Goal: Task Accomplishment & Management: Manage account settings

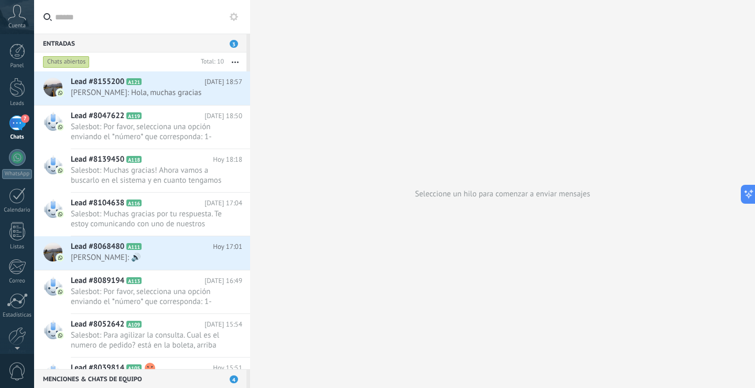
scroll to position [16, 0]
click at [16, 124] on div "7" at bounding box center [17, 122] width 17 height 15
click at [130, 95] on span "[PERSON_NAME]: Hola, muchas gracias" at bounding box center [147, 93] width 152 height 10
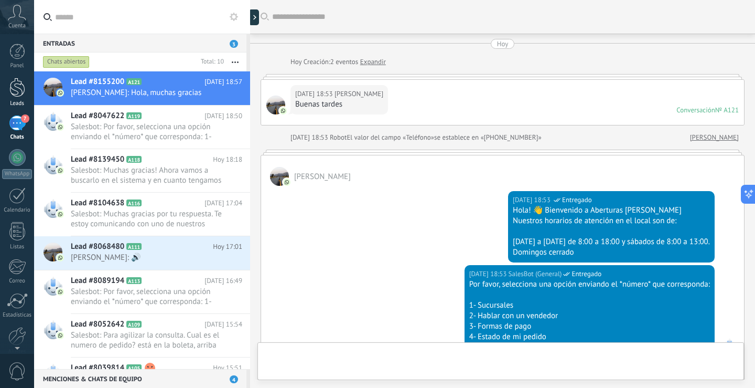
click at [18, 94] on div at bounding box center [17, 87] width 16 height 19
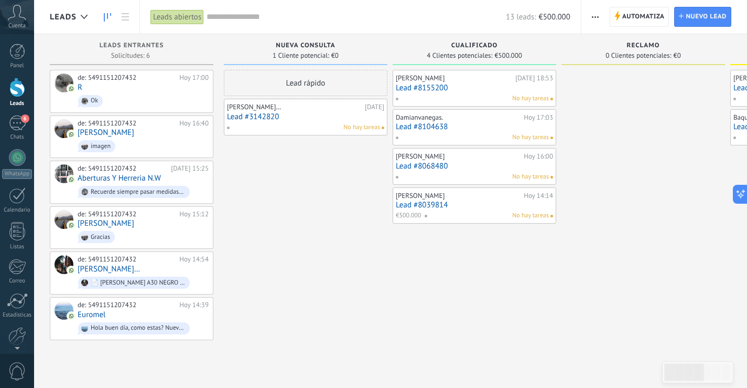
click at [499, 162] on link "Lead #8068480" at bounding box center [474, 166] width 157 height 9
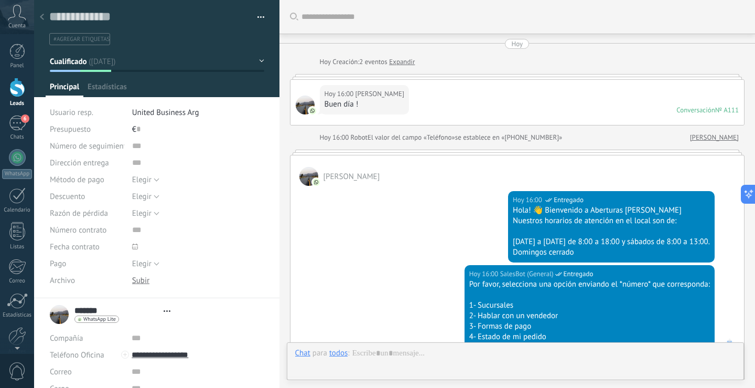
type textarea "**********"
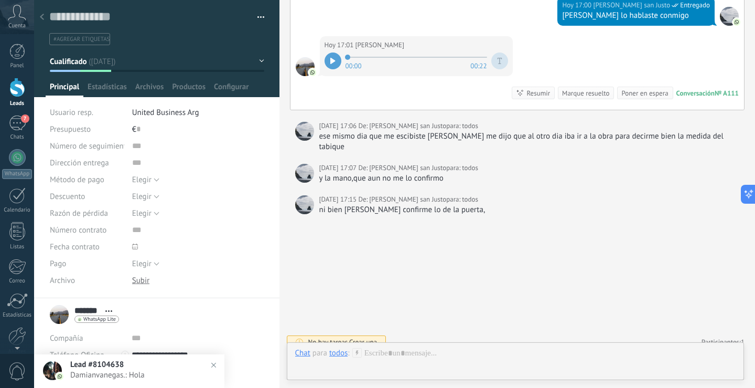
click at [327, 65] on div at bounding box center [333, 60] width 17 height 17
click at [326, 61] on div at bounding box center [333, 60] width 17 height 17
click at [577, 356] on div at bounding box center [515, 363] width 441 height 31
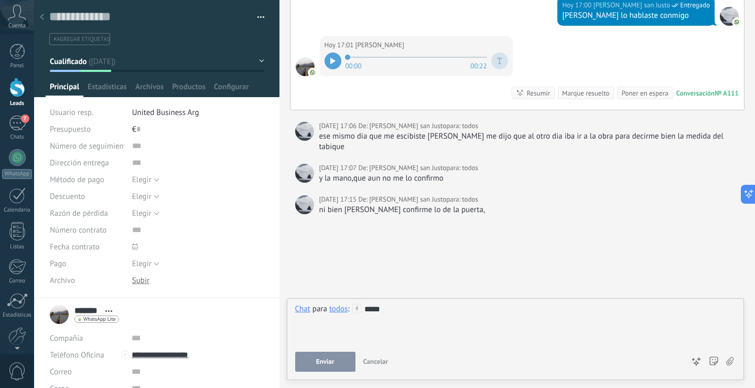
click at [17, 95] on div at bounding box center [17, 87] width 16 height 19
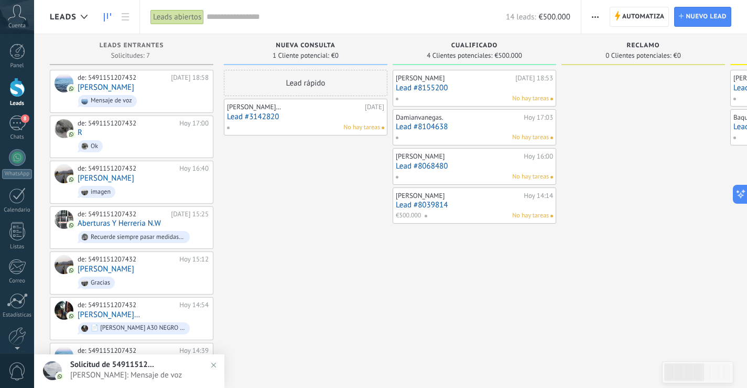
click at [423, 121] on div "Damianvanegas." at bounding box center [458, 117] width 125 height 8
click at [426, 123] on link "Lead #8104638" at bounding box center [474, 126] width 157 height 9
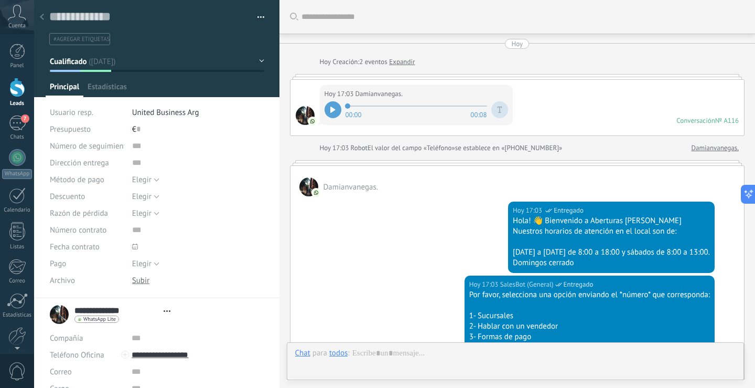
type textarea "**********"
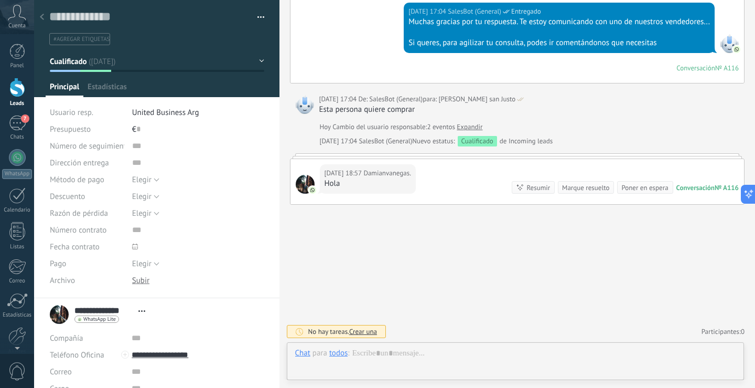
scroll to position [16, 0]
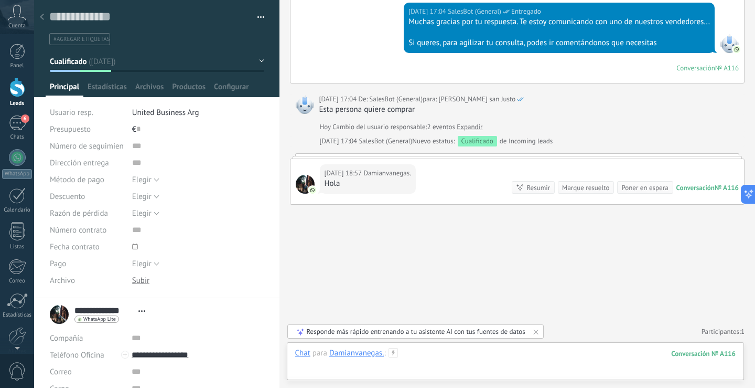
click at [416, 355] on div at bounding box center [515, 363] width 441 height 31
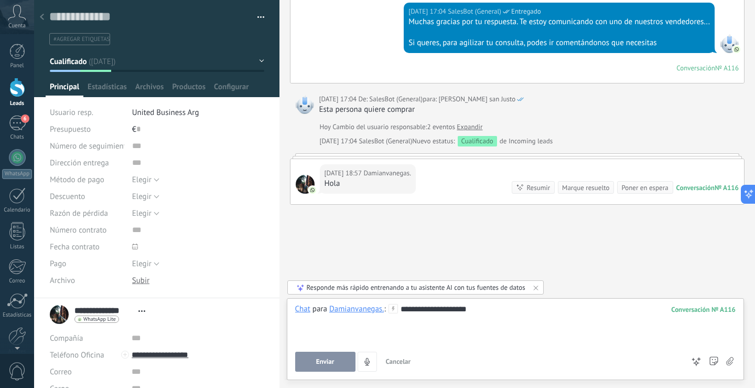
click at [338, 353] on button "Enviar" at bounding box center [325, 361] width 60 height 20
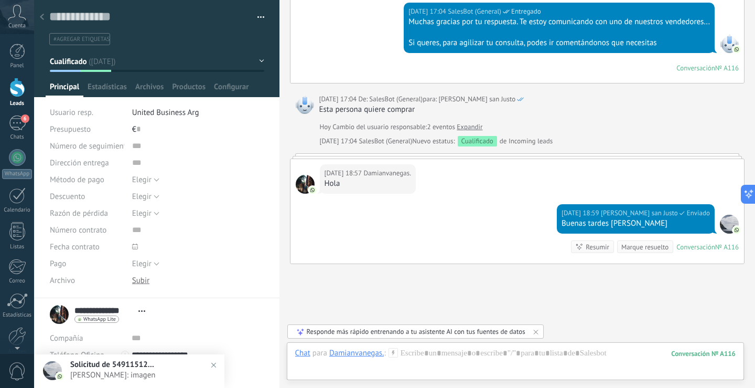
scroll to position [628, 0]
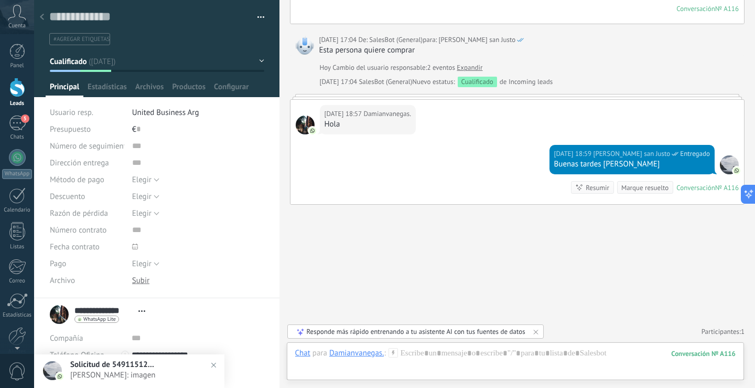
click at [435, 365] on div at bounding box center [515, 363] width 441 height 31
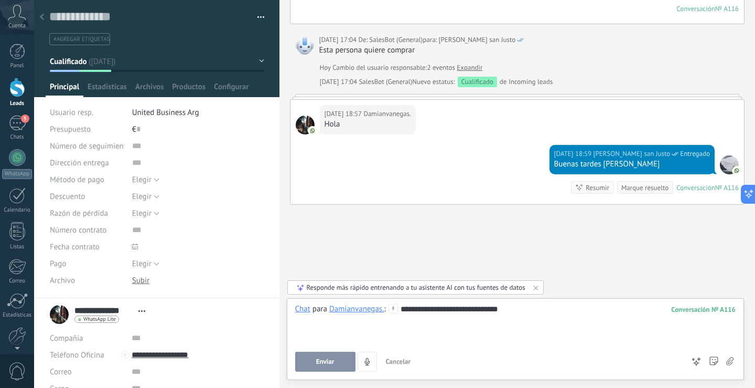
click at [330, 360] on span "Enviar" at bounding box center [325, 361] width 18 height 7
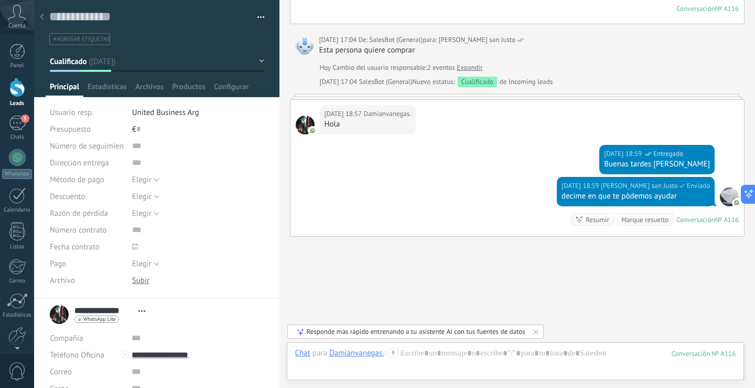
scroll to position [660, 0]
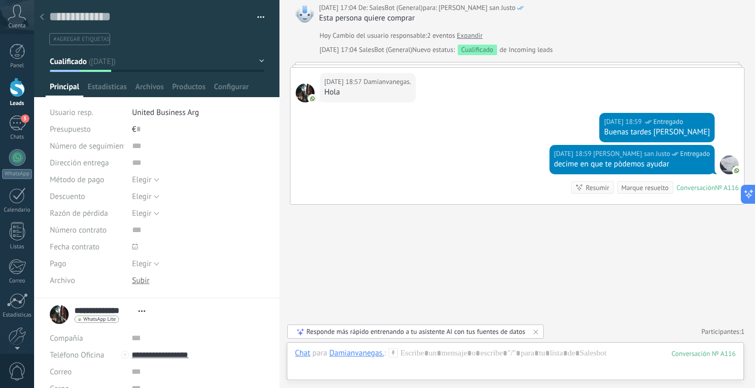
click at [21, 93] on div at bounding box center [17, 87] width 16 height 19
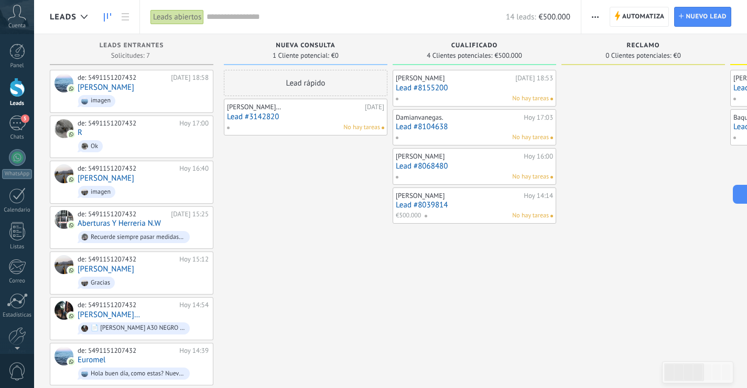
click at [422, 87] on link "Lead #8155200" at bounding box center [474, 87] width 157 height 9
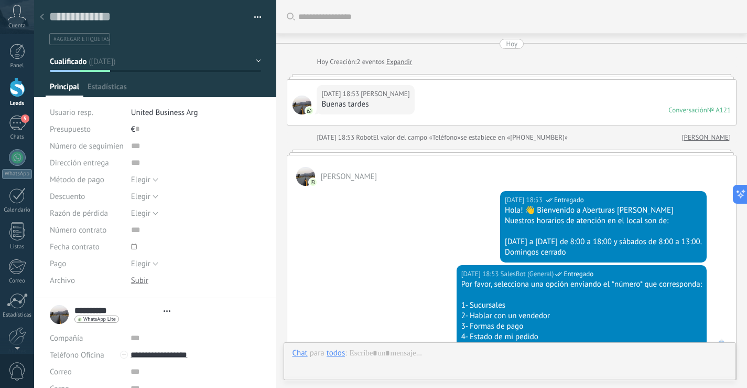
type textarea "**********"
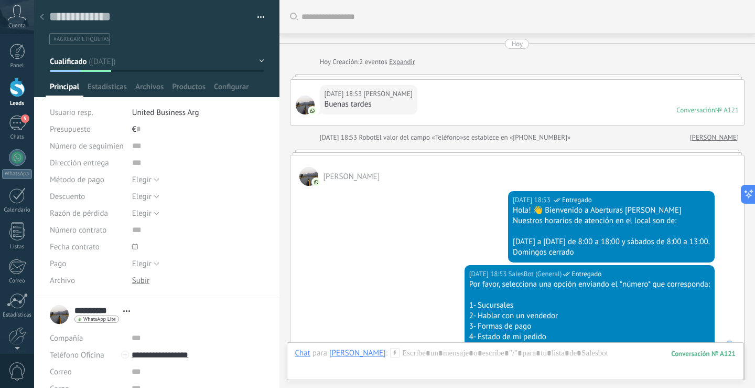
scroll to position [517, 0]
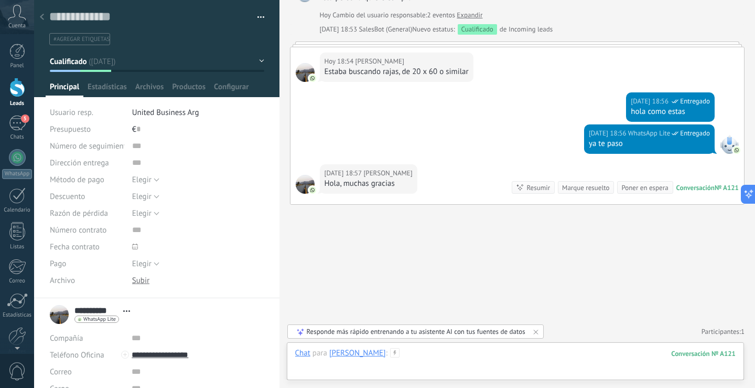
click at [436, 355] on div at bounding box center [515, 363] width 441 height 31
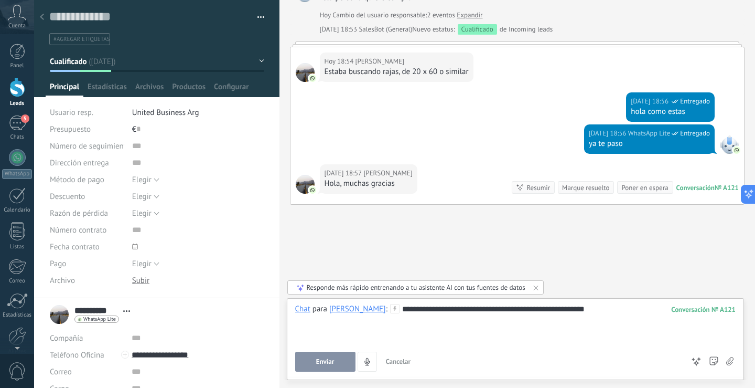
click at [324, 353] on button "Enviar" at bounding box center [325, 361] width 60 height 20
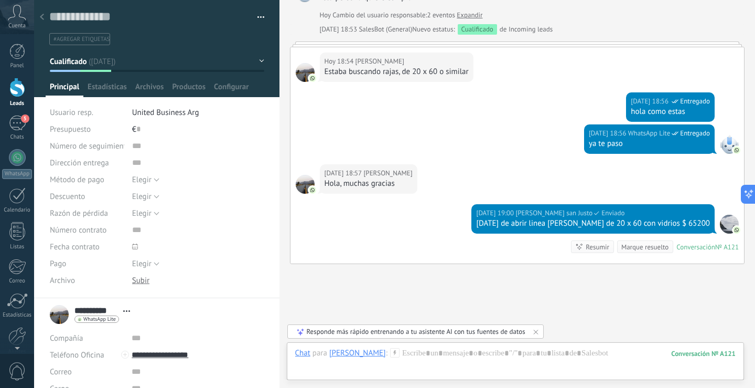
scroll to position [576, 0]
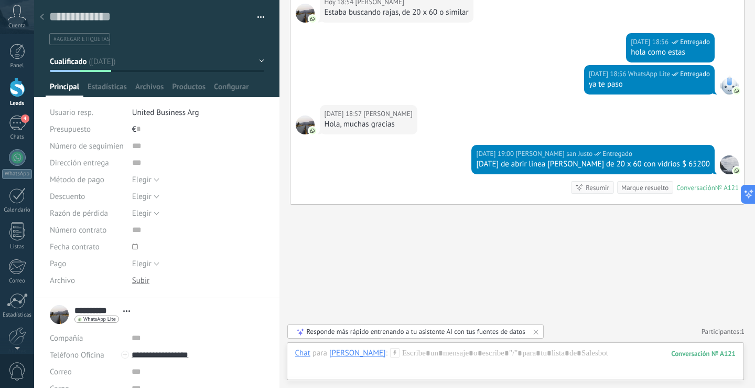
click at [422, 360] on div at bounding box center [515, 363] width 441 height 31
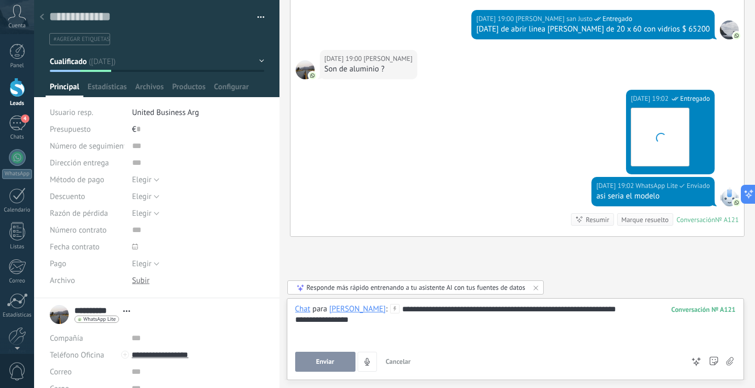
scroll to position [743, 0]
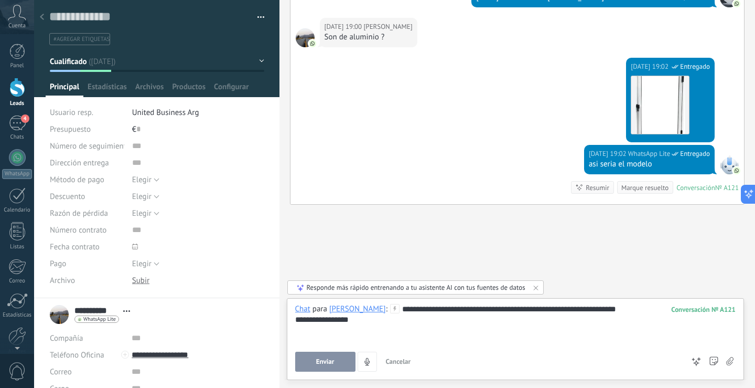
click at [333, 360] on span "Enviar" at bounding box center [325, 361] width 18 height 7
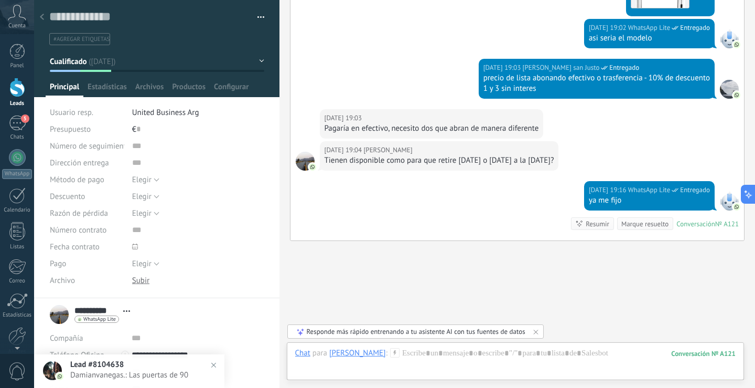
scroll to position [905, 0]
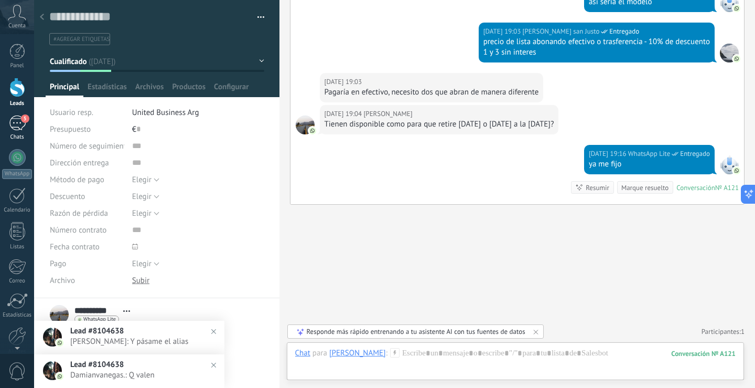
click at [23, 118] on span "5" at bounding box center [25, 118] width 8 height 8
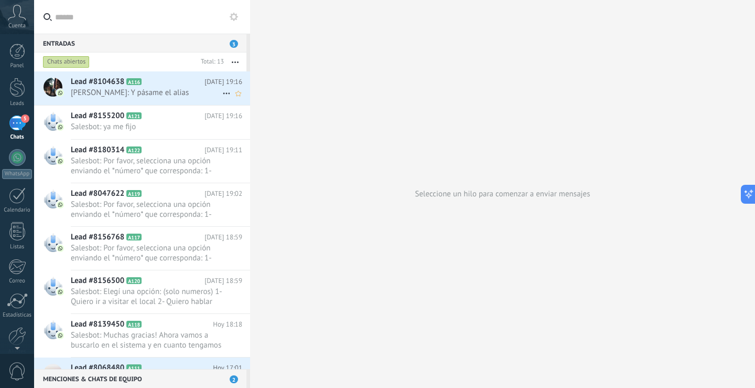
click at [189, 91] on span "[PERSON_NAME]: Y pásame el alias" at bounding box center [147, 93] width 152 height 10
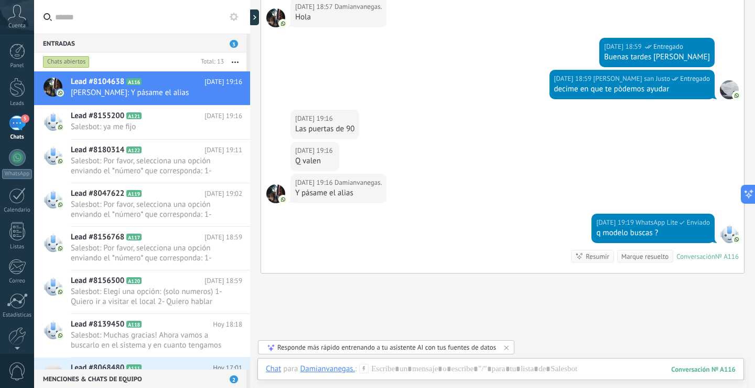
scroll to position [796, 0]
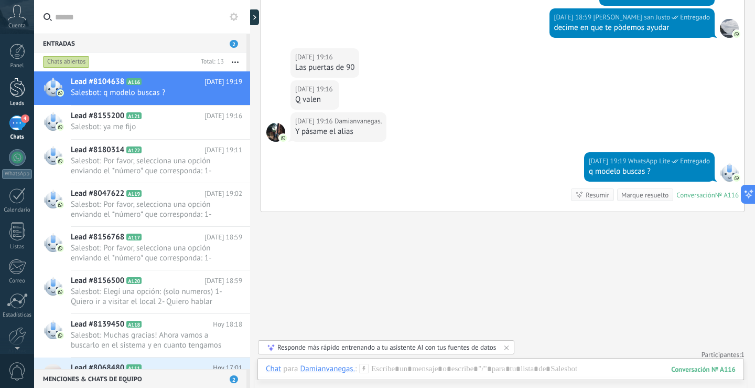
click at [12, 79] on div at bounding box center [17, 87] width 16 height 19
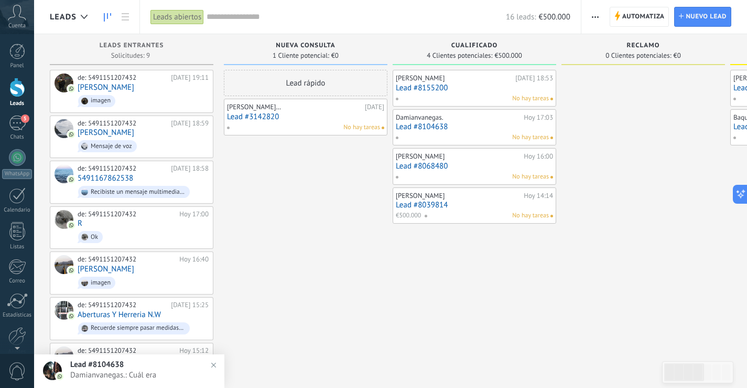
click at [435, 90] on link "Lead #8155200" at bounding box center [474, 87] width 157 height 9
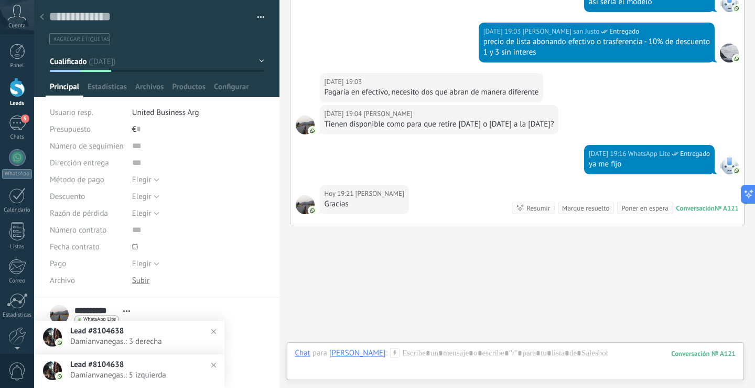
scroll to position [867, 0]
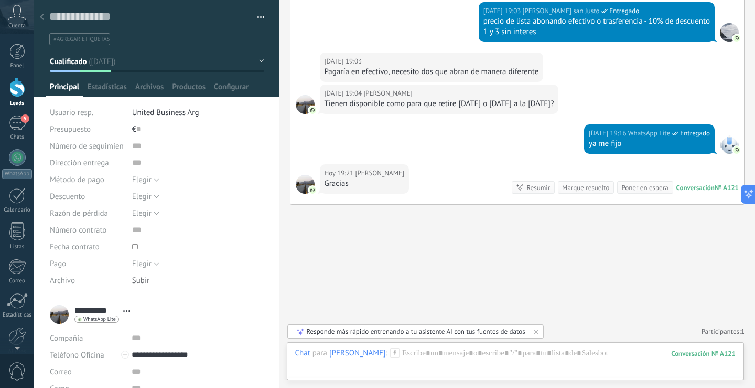
click at [18, 87] on div at bounding box center [17, 87] width 16 height 19
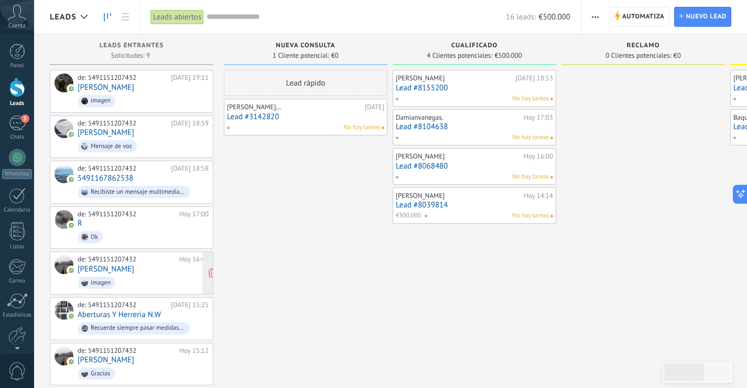
click at [99, 283] on div "imagen" at bounding box center [101, 282] width 20 height 7
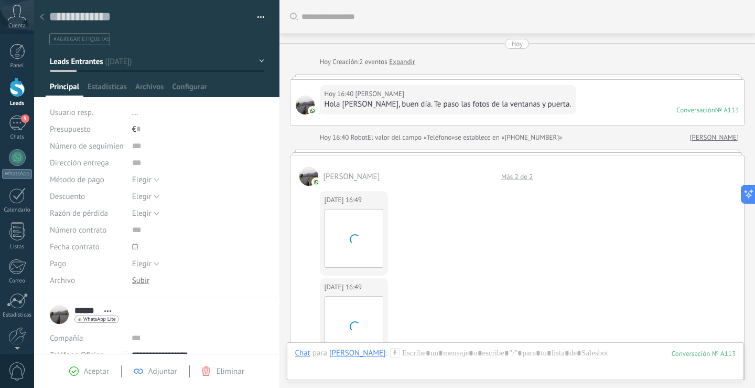
scroll to position [932, 0]
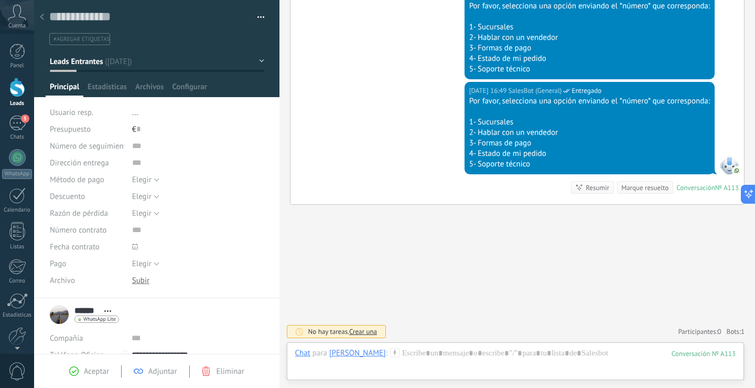
click at [651, 192] on div "Marque resuelto" at bounding box center [644, 188] width 47 height 10
click at [650, 190] on div "Marque resuelto" at bounding box center [644, 188] width 47 height 10
click at [650, 183] on div "Marque resuelto" at bounding box center [644, 188] width 47 height 10
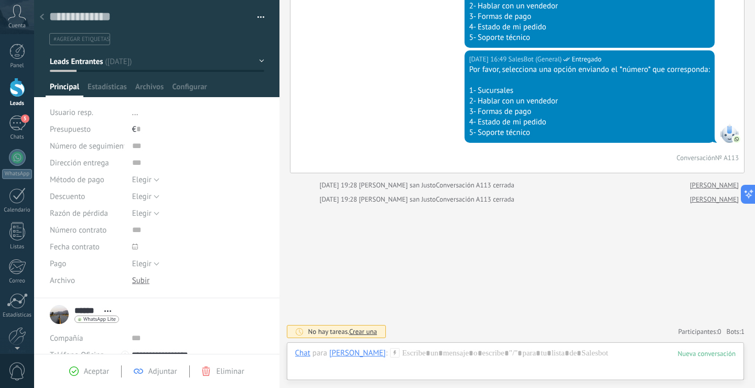
click at [21, 80] on div at bounding box center [17, 87] width 16 height 19
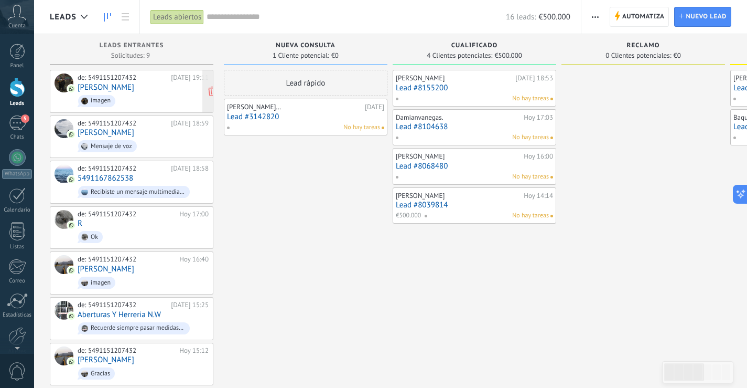
click at [139, 96] on span "imagen" at bounding box center [143, 101] width 131 height 16
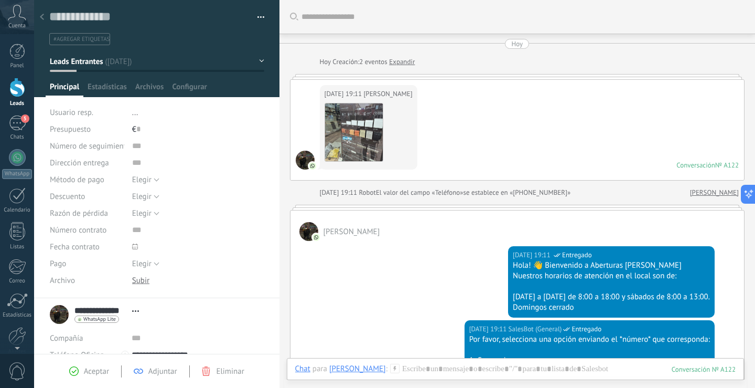
scroll to position [210, 0]
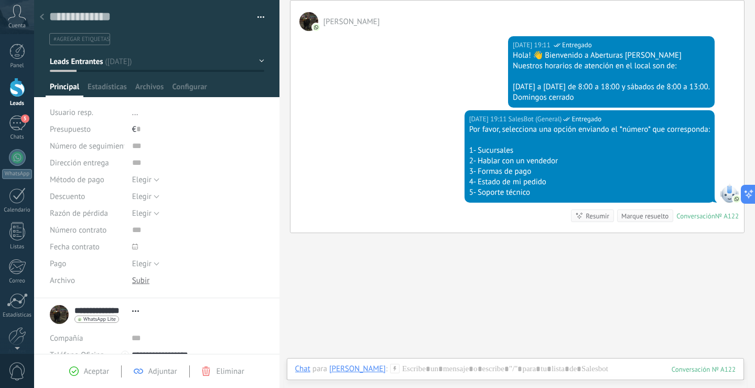
click at [647, 219] on div "Marque resuelto" at bounding box center [644, 216] width 47 height 10
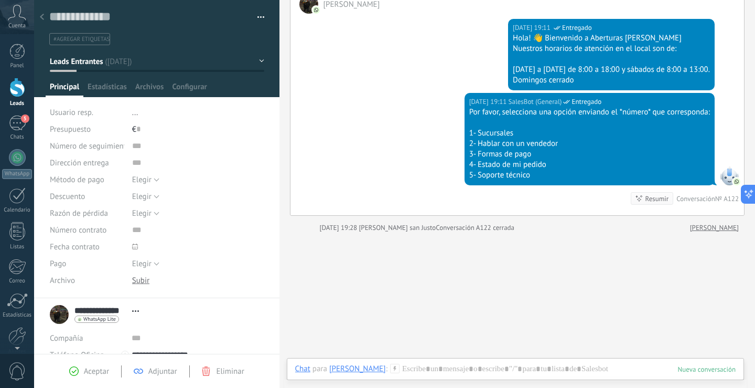
click at [13, 112] on div "Panel Leads 5 Chats WhatsApp Clientes" at bounding box center [17, 223] width 34 height 359
click at [16, 118] on div "5" at bounding box center [17, 122] width 17 height 15
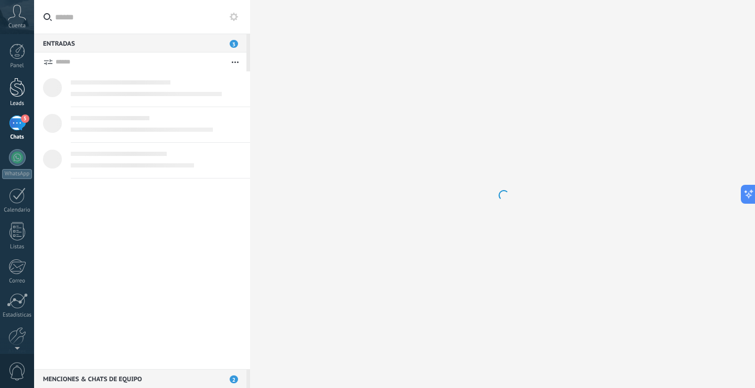
click at [19, 81] on div at bounding box center [17, 87] width 16 height 19
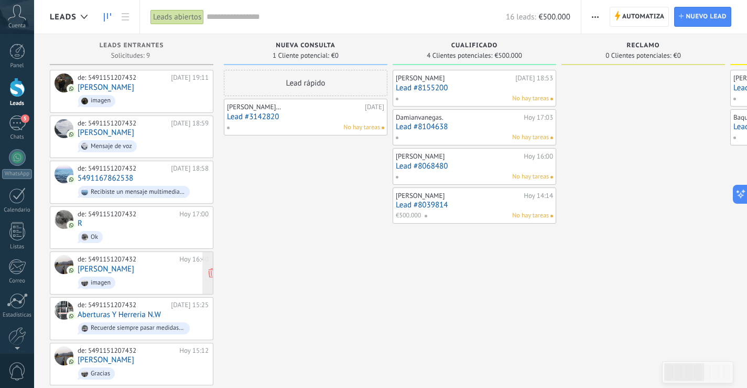
click at [102, 282] on div "imagen" at bounding box center [101, 282] width 20 height 7
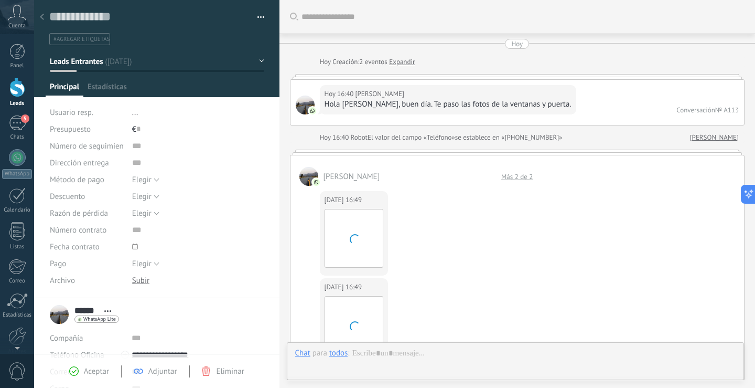
scroll to position [963, 0]
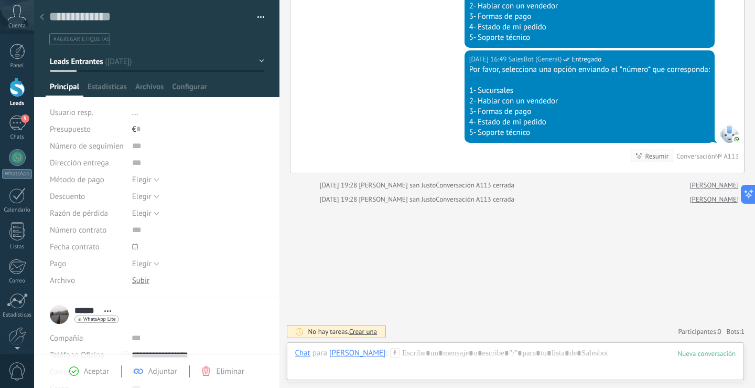
click at [17, 77] on div "Panel Leads 5 Chats WhatsApp Clientes" at bounding box center [17, 223] width 34 height 359
click at [20, 93] on div at bounding box center [17, 87] width 16 height 19
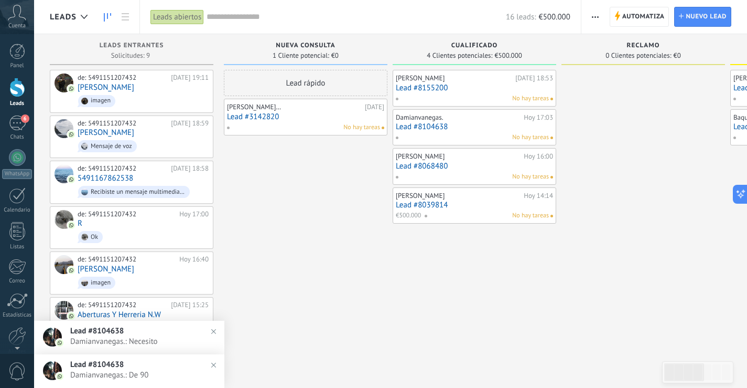
click at [419, 87] on link "Lead #8155200" at bounding box center [474, 87] width 157 height 9
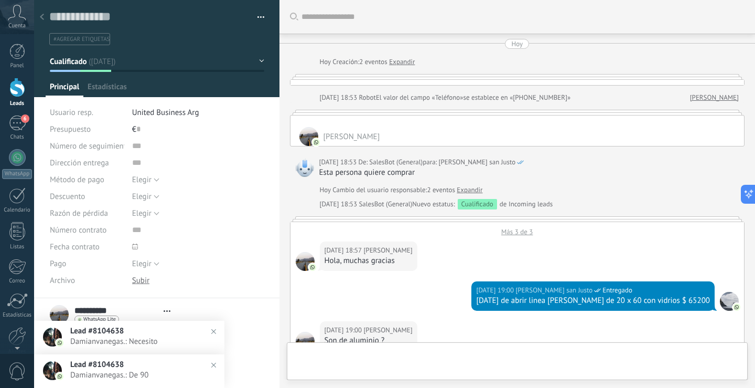
type textarea "**********"
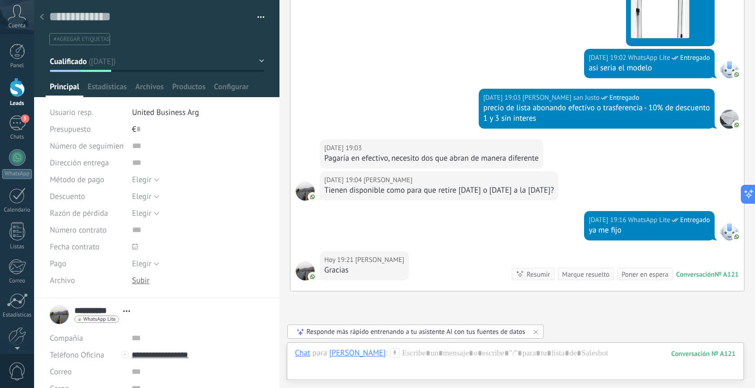
scroll to position [828, 0]
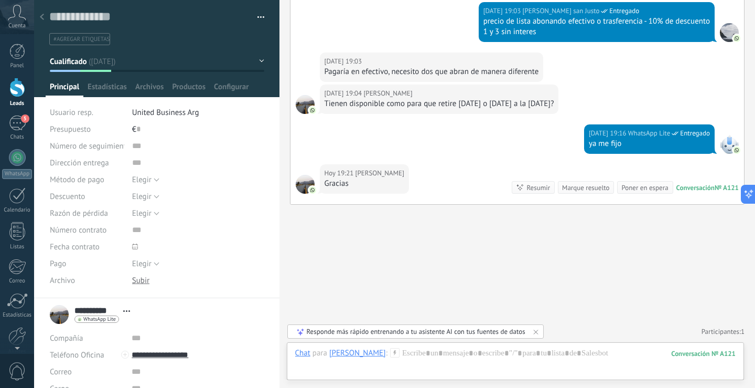
click at [545, 362] on div at bounding box center [515, 363] width 441 height 31
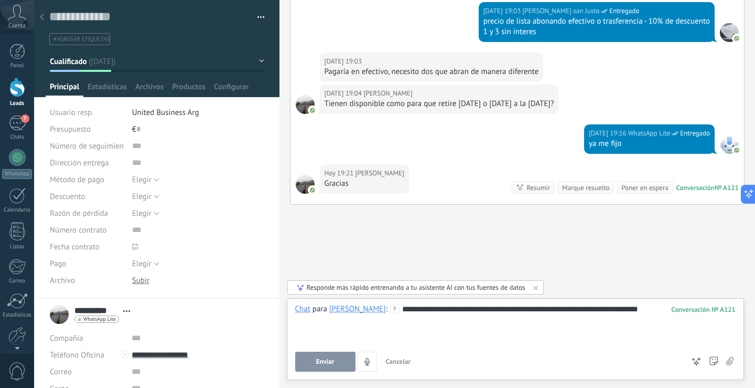
click at [312, 357] on button "Enviar" at bounding box center [325, 361] width 60 height 20
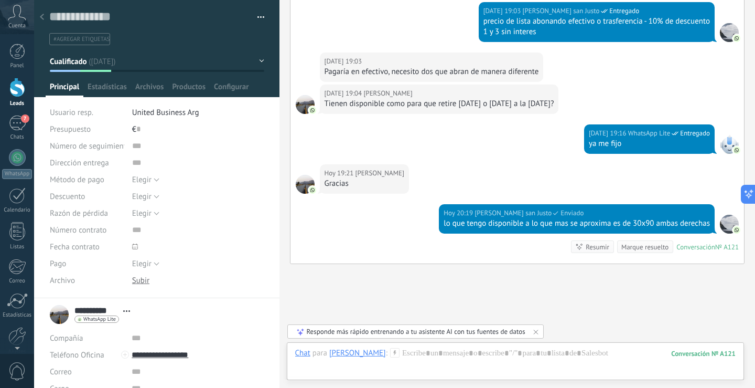
scroll to position [887, 0]
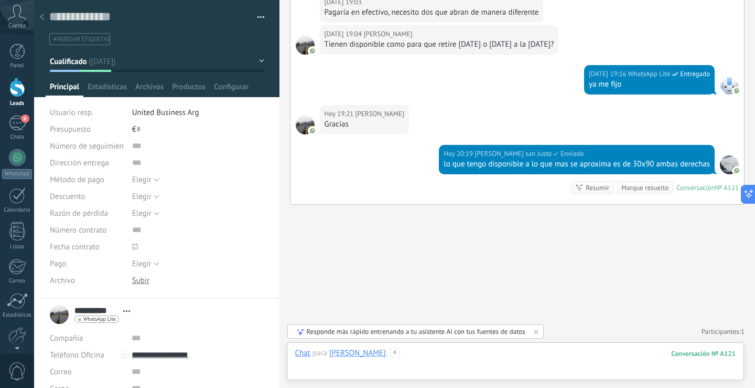
click at [414, 356] on div at bounding box center [515, 363] width 441 height 31
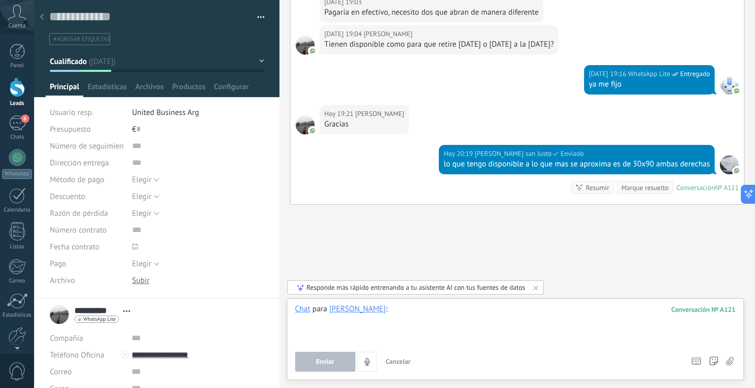
click at [424, 308] on div at bounding box center [515, 324] width 441 height 40
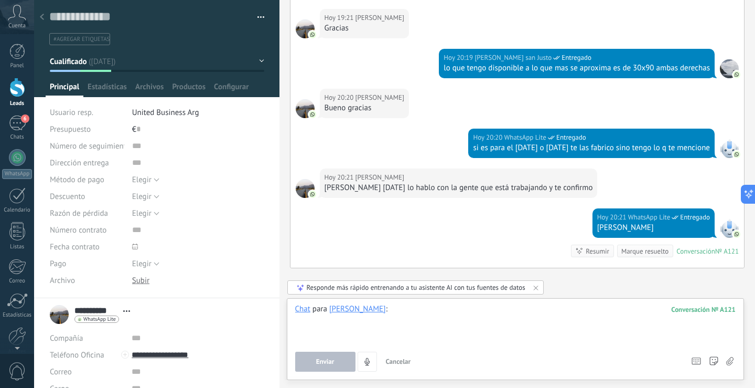
scroll to position [1046, 0]
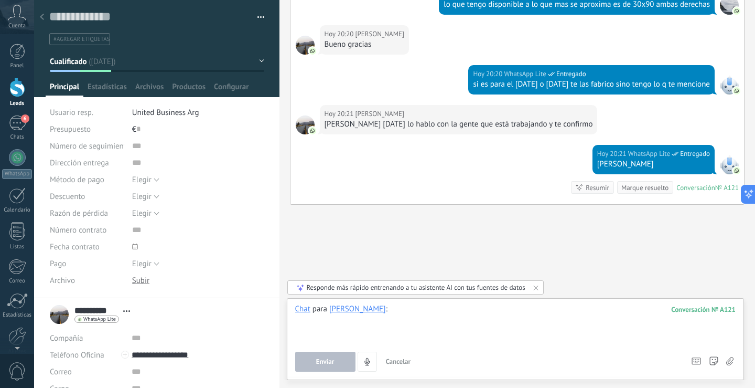
click at [429, 314] on div at bounding box center [515, 324] width 441 height 40
click at [532, 317] on div at bounding box center [515, 324] width 441 height 40
click at [563, 316] on div at bounding box center [515, 324] width 441 height 40
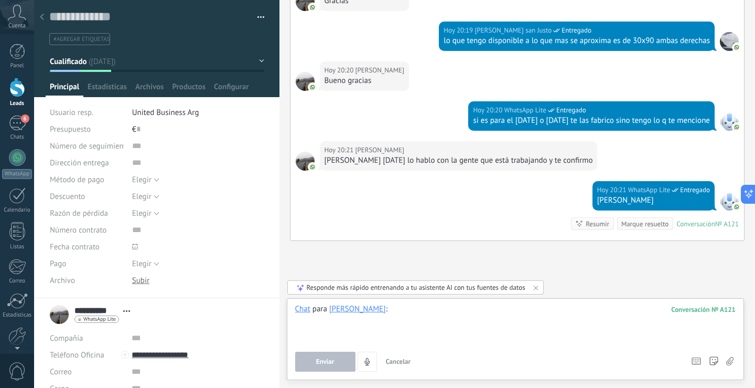
scroll to position [994, 0]
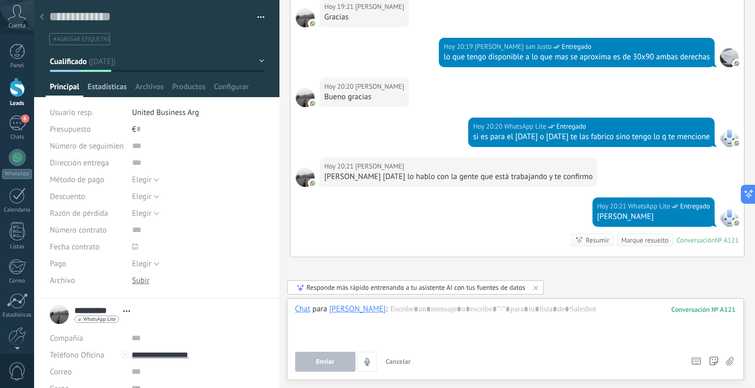
click at [99, 86] on span "Estadísticas" at bounding box center [107, 89] width 39 height 15
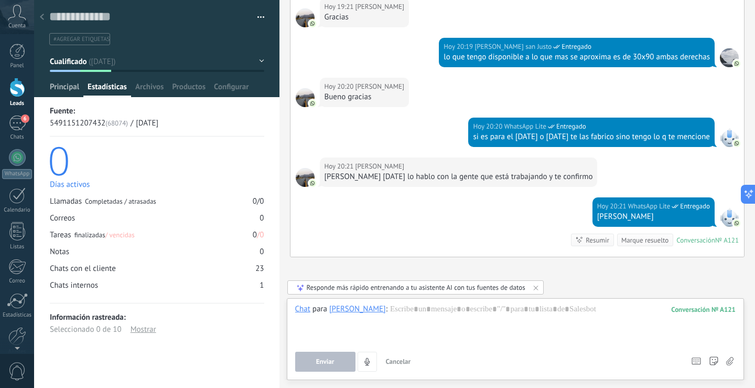
click at [74, 85] on span "Principal" at bounding box center [64, 89] width 29 height 15
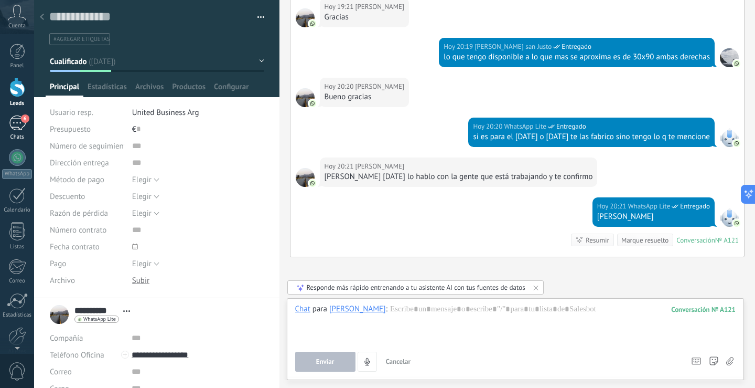
click at [19, 122] on div "6" at bounding box center [17, 122] width 17 height 15
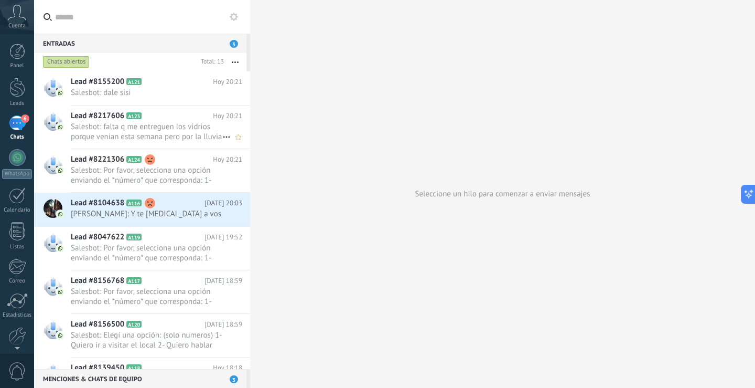
click at [153, 134] on span "Salesbot: falta q me entreguen los vidrios porque venian esta semana pero por l…" at bounding box center [147, 132] width 152 height 20
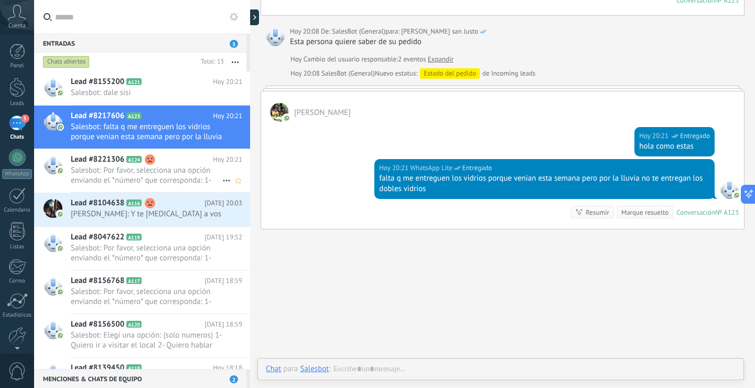
click at [96, 170] on span "Salesbot: Por favor, selecciona una opción enviando el *número* que corresponda…" at bounding box center [147, 175] width 152 height 20
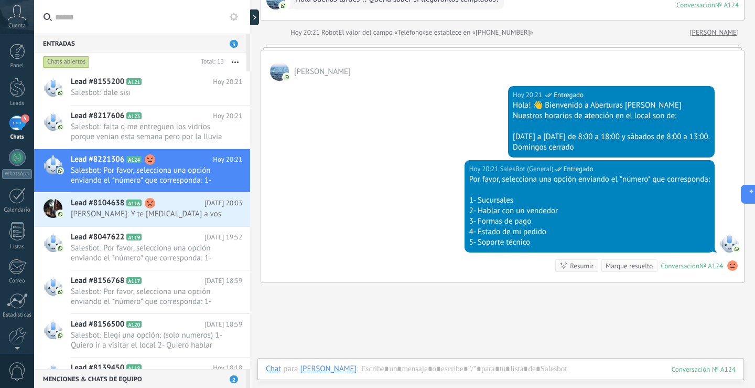
scroll to position [183, 0]
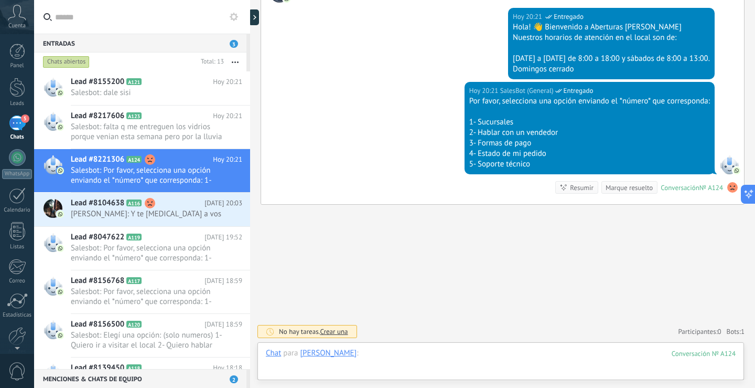
click at [468, 351] on div at bounding box center [501, 363] width 470 height 31
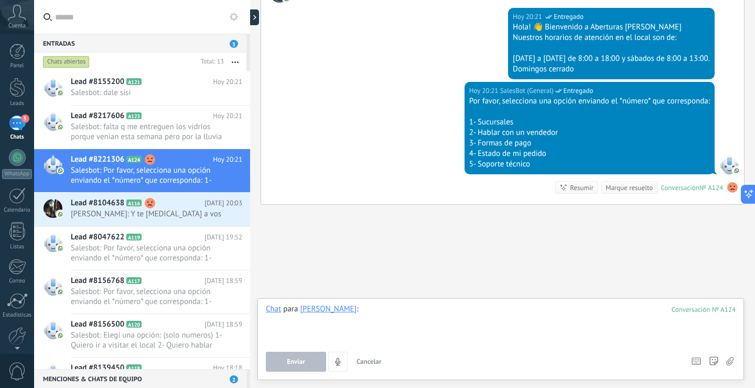
click at [358, 314] on div at bounding box center [501, 324] width 470 height 40
click at [592, 312] on div at bounding box center [501, 324] width 470 height 40
click at [594, 312] on div at bounding box center [501, 324] width 470 height 40
click at [448, 313] on div "**********" at bounding box center [501, 324] width 470 height 40
drag, startPoint x: 442, startPoint y: 309, endPoint x: 405, endPoint y: 198, distance: 117.3
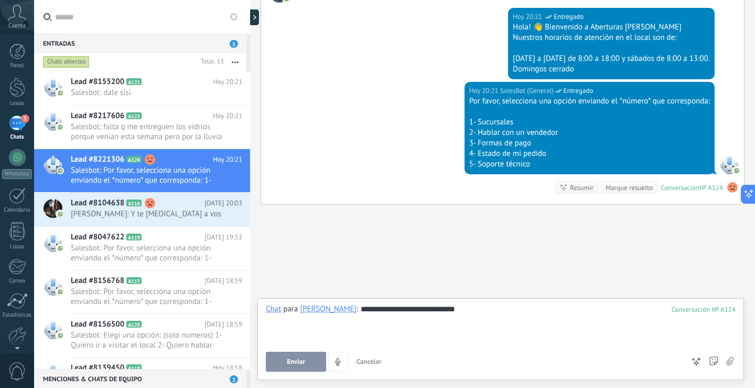
click at [405, 198] on div "[DATE] 20:21 SalesBot (General) Entregado Por favor, selecciona una opción envi…" at bounding box center [502, 143] width 483 height 122
click at [462, 312] on div "**********" at bounding box center [501, 324] width 470 height 40
click at [469, 306] on div "**********" at bounding box center [501, 324] width 470 height 40
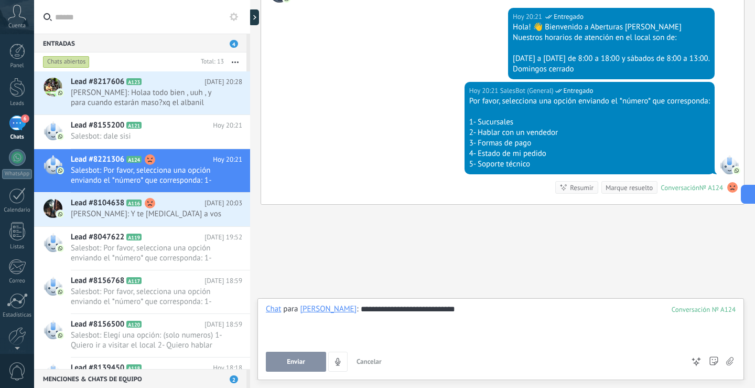
click at [462, 305] on div "**********" at bounding box center [501, 324] width 470 height 40
click at [484, 310] on div "**********" at bounding box center [501, 324] width 470 height 40
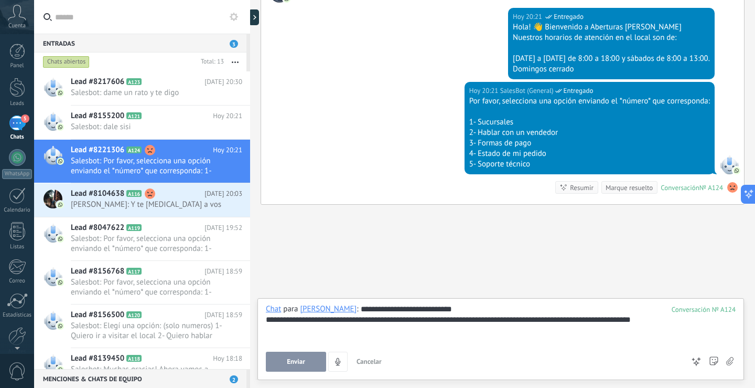
click at [538, 320] on div "**********" at bounding box center [501, 319] width 470 height 10
click at [411, 319] on div "**********" at bounding box center [501, 319] width 470 height 10
click at [350, 320] on div "**********" at bounding box center [501, 319] width 470 height 10
click at [705, 317] on div "**********" at bounding box center [501, 319] width 470 height 10
click at [309, 359] on button "Enviar" at bounding box center [296, 361] width 60 height 20
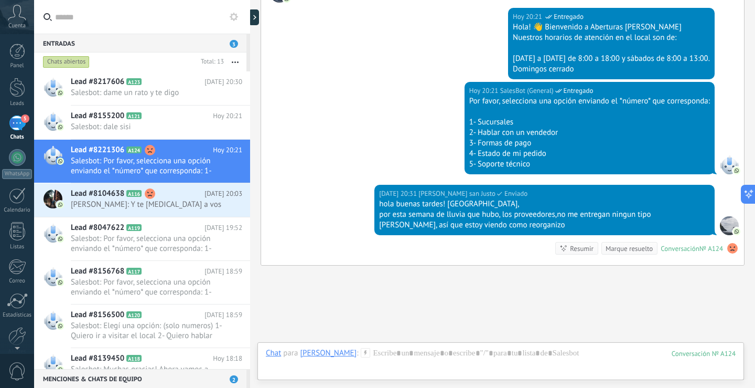
scroll to position [244, 0]
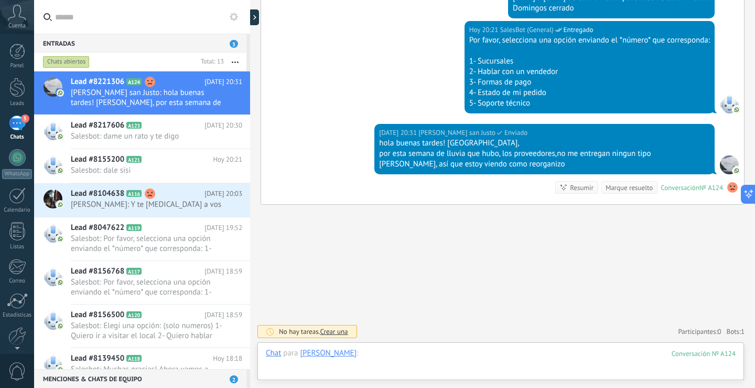
click at [495, 357] on div at bounding box center [501, 363] width 470 height 31
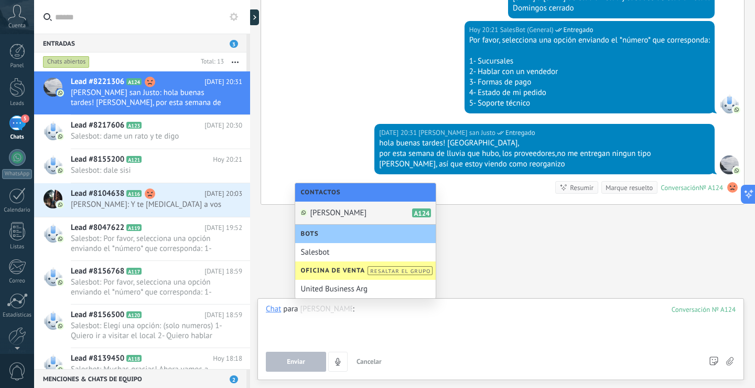
click at [525, 322] on div at bounding box center [501, 324] width 470 height 40
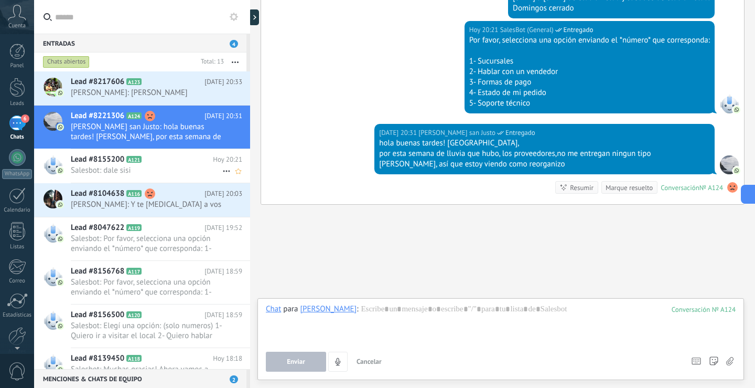
click at [161, 165] on div "Lead #8155200 A121 [DATE] 20:21 Salesbot: dale sisi" at bounding box center [160, 165] width 179 height 33
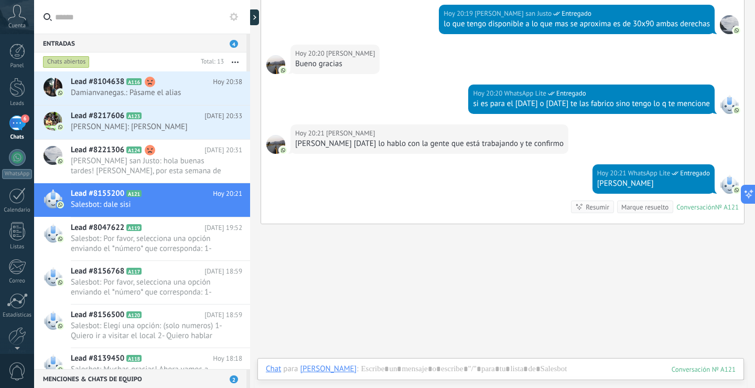
scroll to position [800, 0]
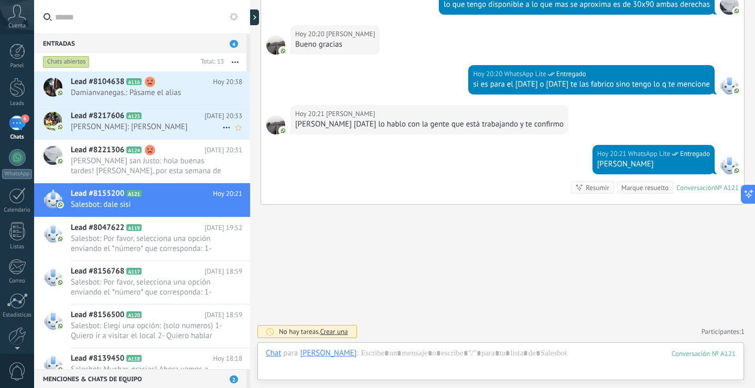
click at [182, 120] on h2 "Lead #8217606 A123" at bounding box center [138, 116] width 134 height 10
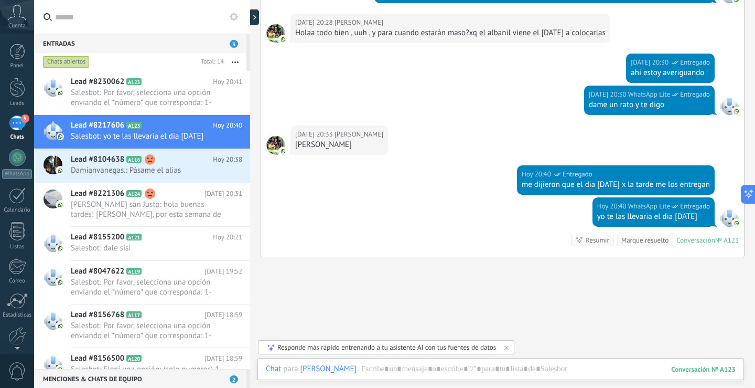
scroll to position [946, 0]
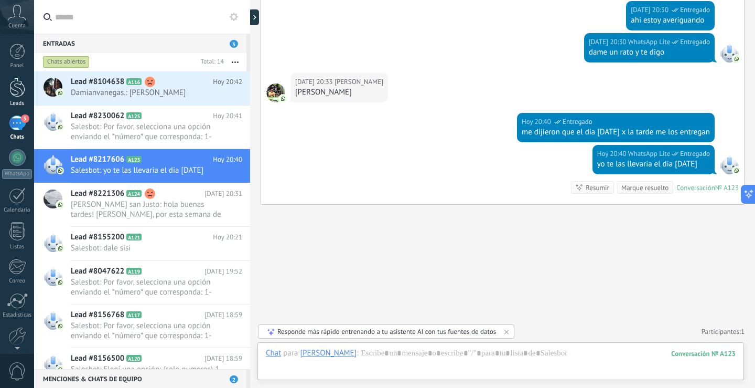
click at [13, 90] on div at bounding box center [17, 87] width 16 height 19
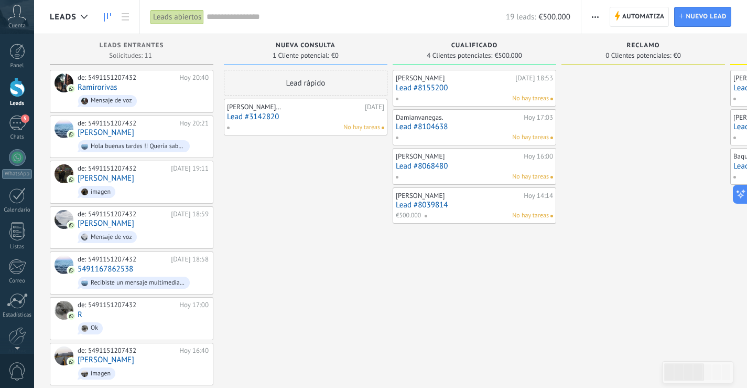
click at [478, 93] on div "[PERSON_NAME][DATE] 18:53 Lead #8155200 No hay tareas" at bounding box center [474, 88] width 157 height 30
click at [463, 94] on div "No hay tareas" at bounding box center [472, 98] width 154 height 9
click at [452, 88] on link "Lead #8155200" at bounding box center [474, 87] width 157 height 9
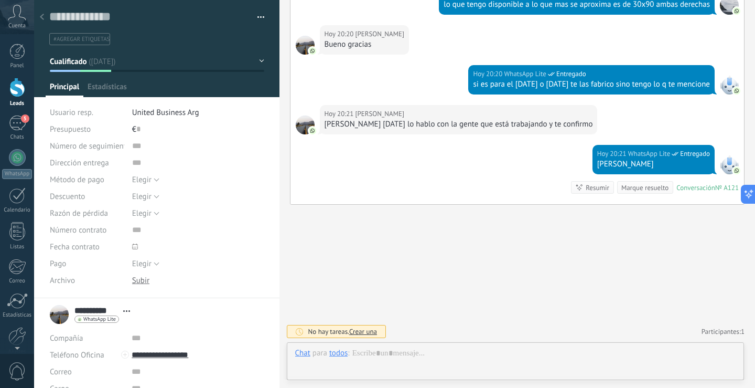
scroll to position [16, 0]
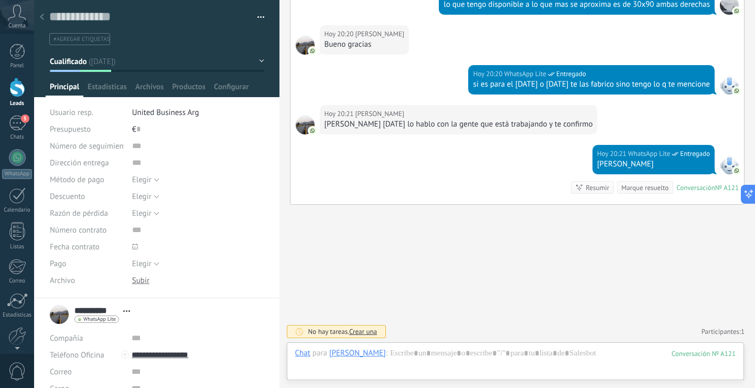
click at [654, 185] on div "Marque resuelto" at bounding box center [644, 188] width 47 height 10
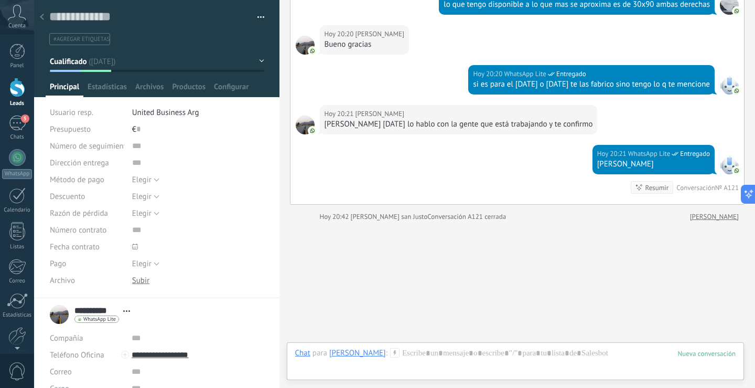
scroll to position [817, 0]
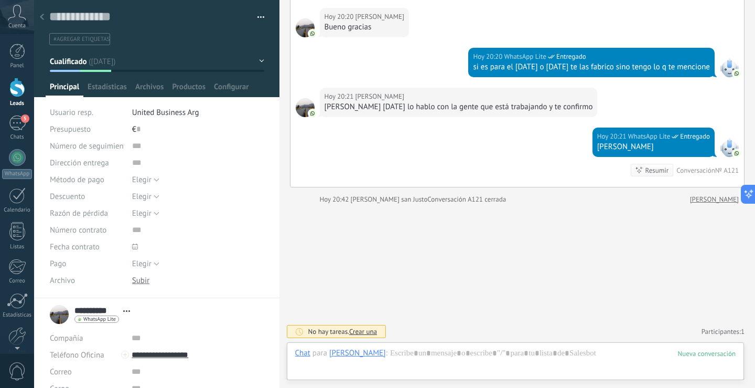
click at [22, 89] on div at bounding box center [17, 87] width 16 height 19
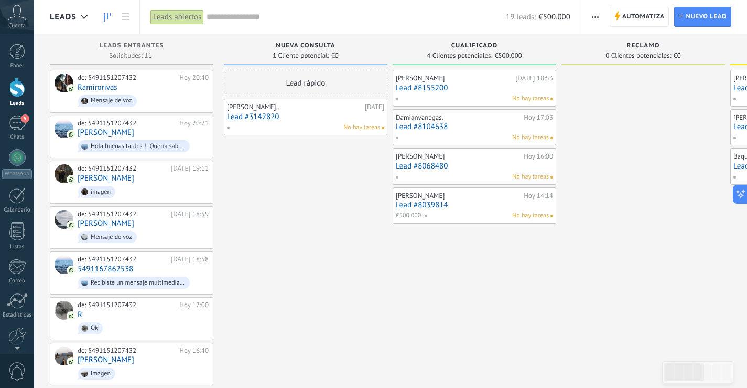
click at [434, 128] on link "Lead #8104638" at bounding box center [474, 126] width 157 height 9
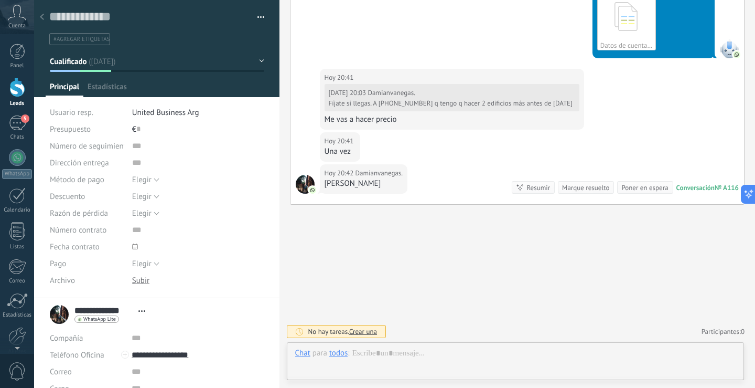
scroll to position [16, 0]
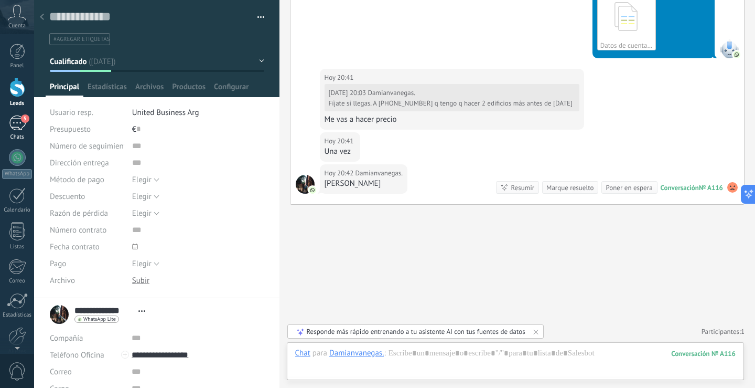
click at [14, 125] on div "5" at bounding box center [17, 122] width 17 height 15
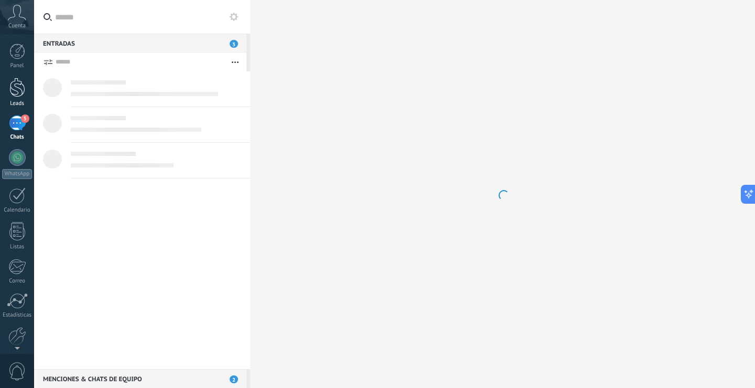
click at [18, 85] on div at bounding box center [17, 87] width 16 height 19
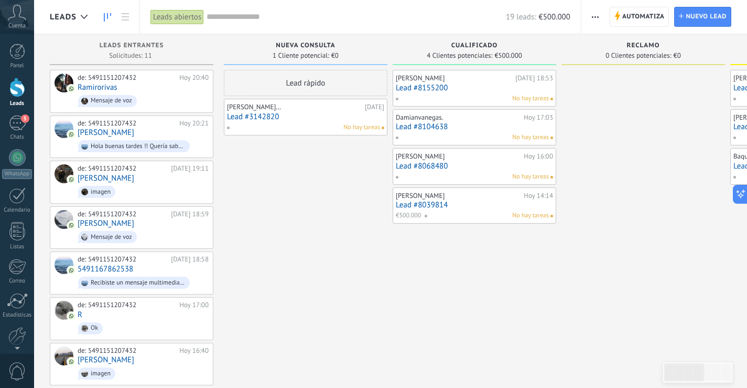
click at [416, 170] on link "Lead #8068480" at bounding box center [474, 166] width 157 height 9
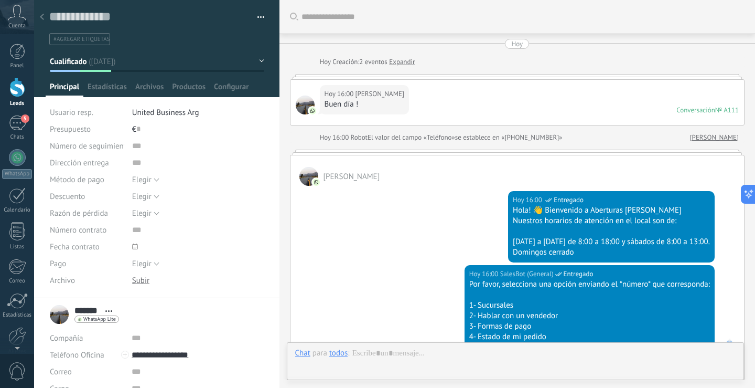
scroll to position [713, 0]
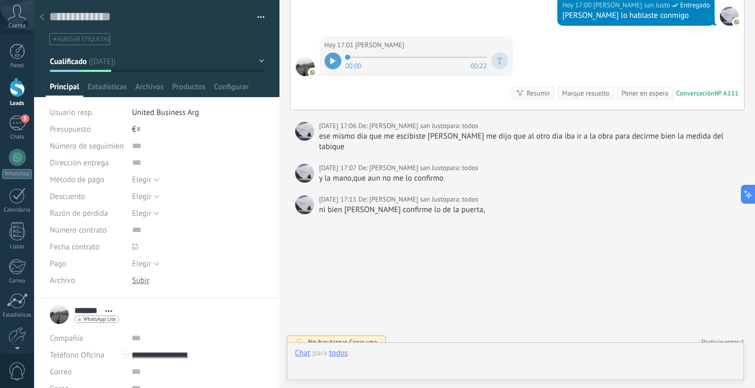
click at [443, 363] on div at bounding box center [515, 363] width 441 height 31
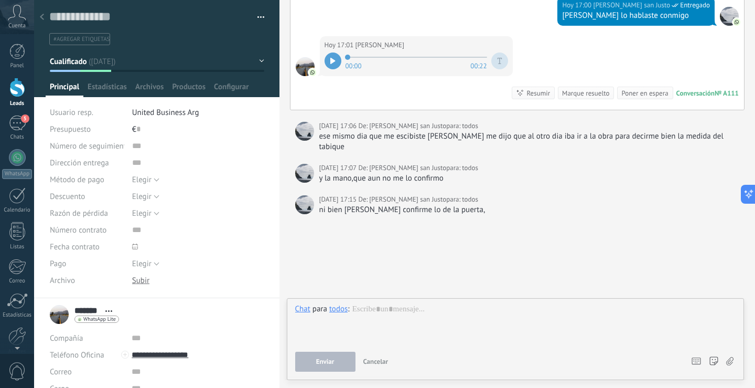
click at [18, 90] on div at bounding box center [17, 87] width 16 height 19
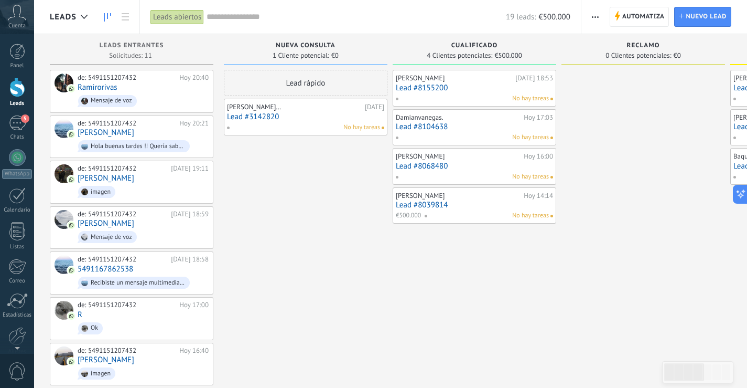
drag, startPoint x: 520, startPoint y: 190, endPoint x: 517, endPoint y: 200, distance: 10.0
drag, startPoint x: 517, startPoint y: 200, endPoint x: 421, endPoint y: 212, distance: 97.3
click at [421, 212] on span "€500.000" at bounding box center [408, 215] width 25 height 9
click at [458, 205] on link "Lead #8039814" at bounding box center [474, 204] width 157 height 9
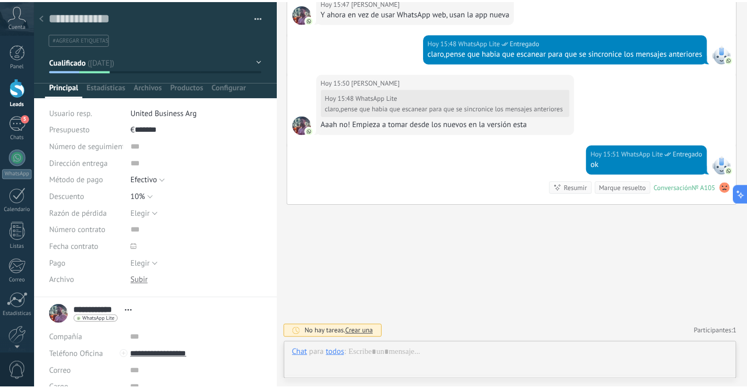
scroll to position [16, 0]
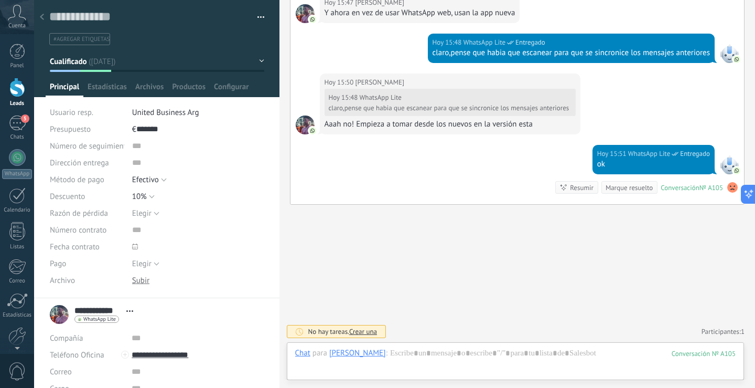
click at [26, 91] on link "Leads" at bounding box center [17, 92] width 34 height 29
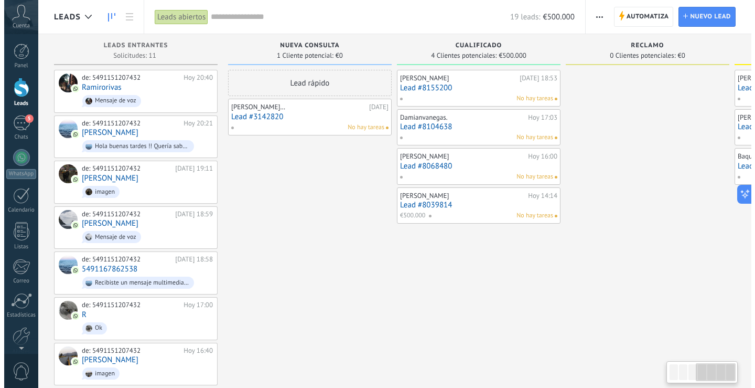
scroll to position [0, 500]
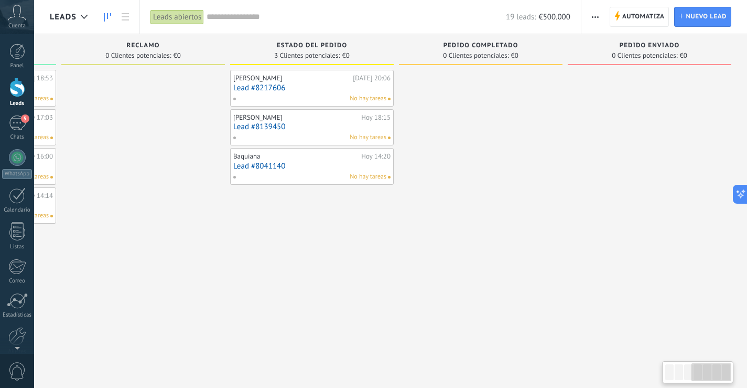
drag, startPoint x: 691, startPoint y: 372, endPoint x: 732, endPoint y: 379, distance: 41.4
click at [732, 379] on div at bounding box center [697, 372] width 71 height 22
click at [257, 87] on link "Lead #8217606" at bounding box center [311, 87] width 157 height 9
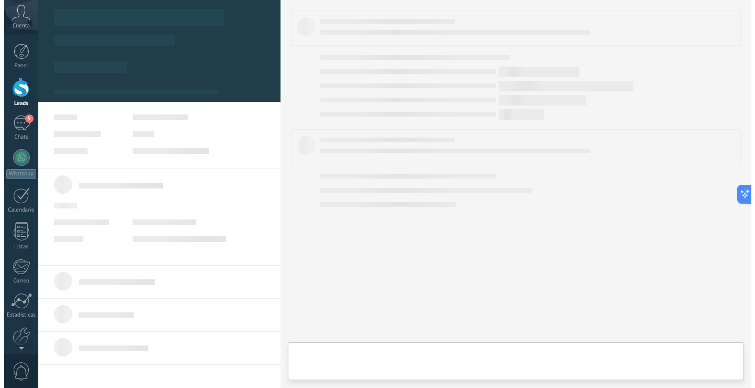
scroll to position [0, 492]
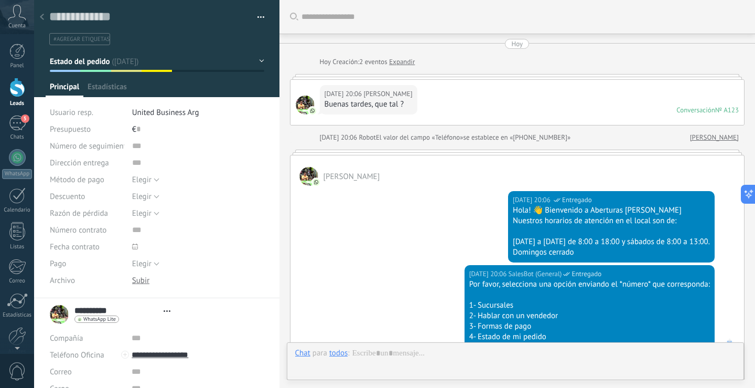
type textarea "**********"
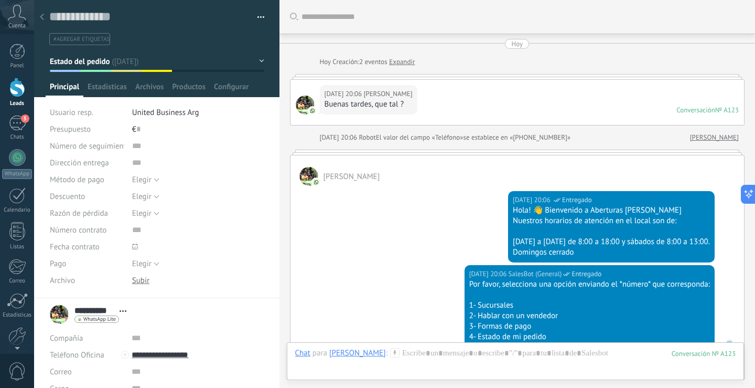
scroll to position [946, 0]
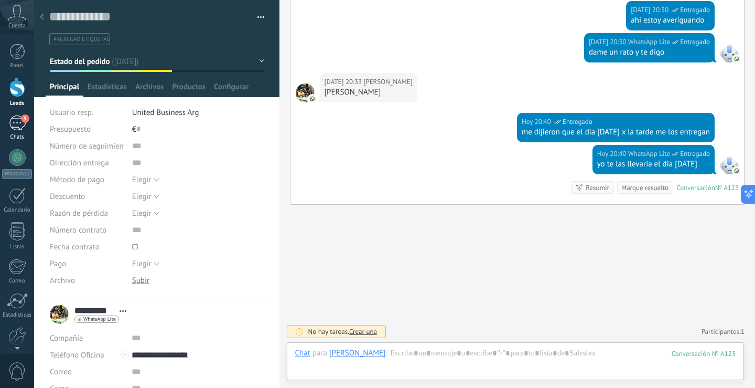
click at [17, 133] on link "5 Chats" at bounding box center [17, 127] width 34 height 25
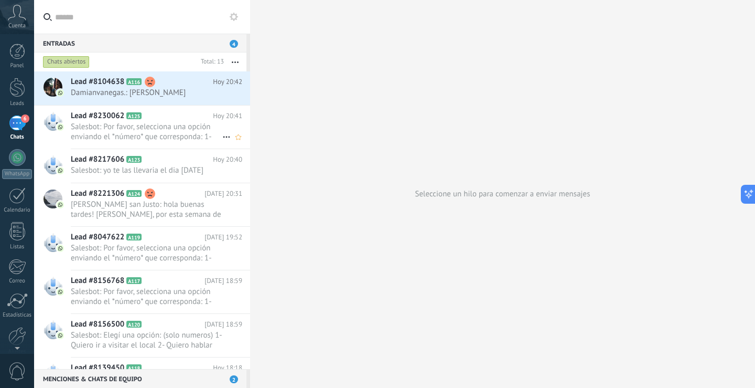
click at [118, 126] on span "Salesbot: Por favor, selecciona una opción enviando el *número* que corresponda…" at bounding box center [147, 132] width 152 height 20
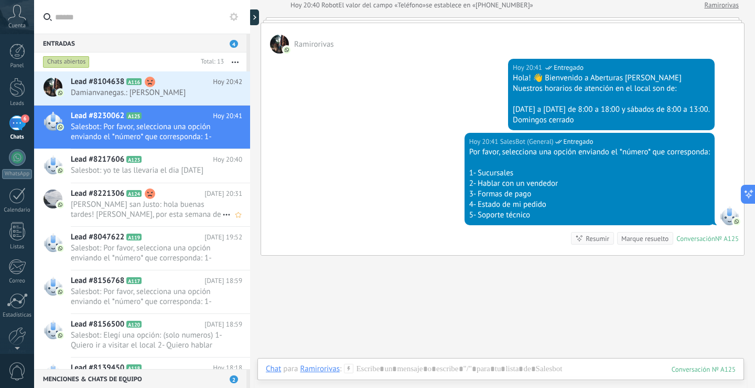
scroll to position [143, 0]
click at [142, 158] on span "A123" at bounding box center [133, 159] width 15 height 7
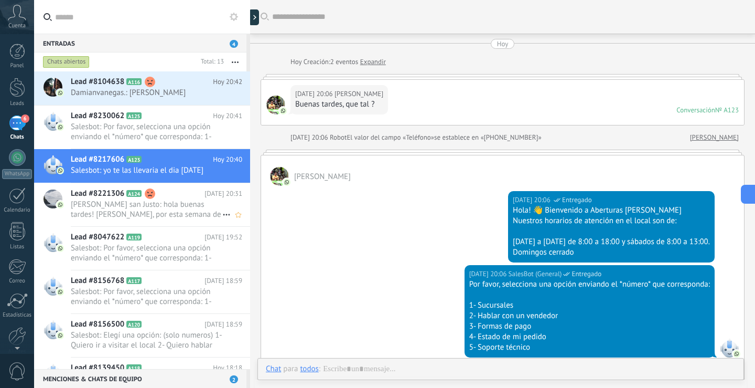
scroll to position [957, 0]
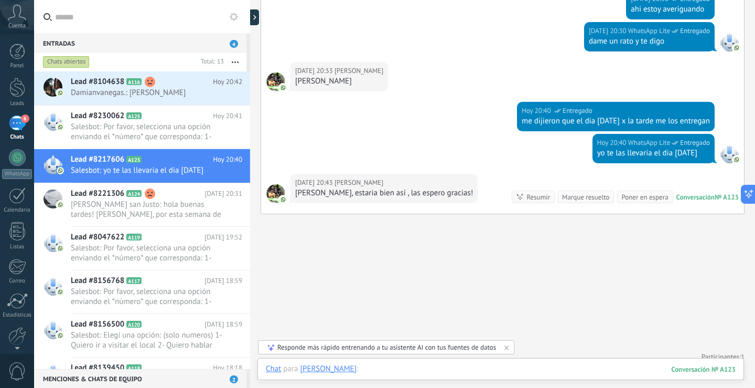
click at [407, 366] on div at bounding box center [501, 378] width 470 height 31
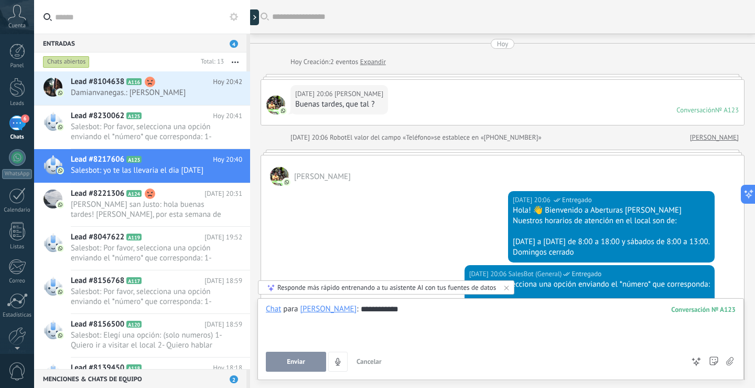
scroll to position [16, 0]
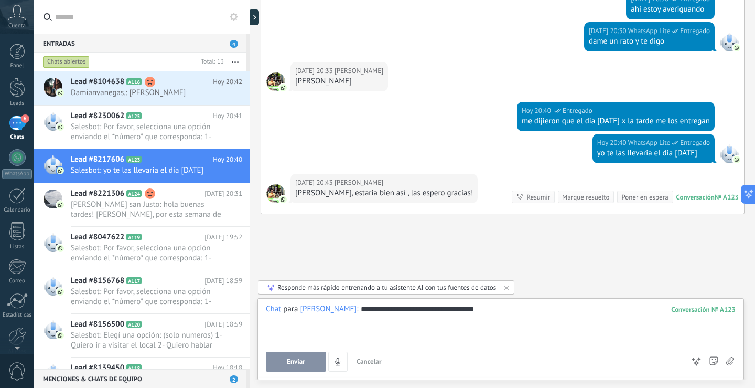
click at [284, 357] on button "Enviar" at bounding box center [296, 361] width 60 height 20
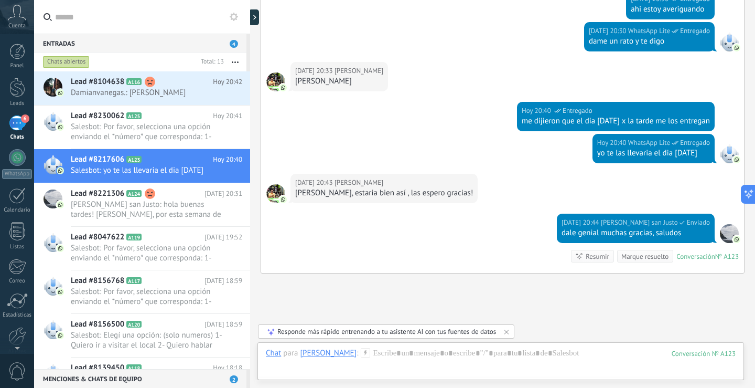
scroll to position [1025, 0]
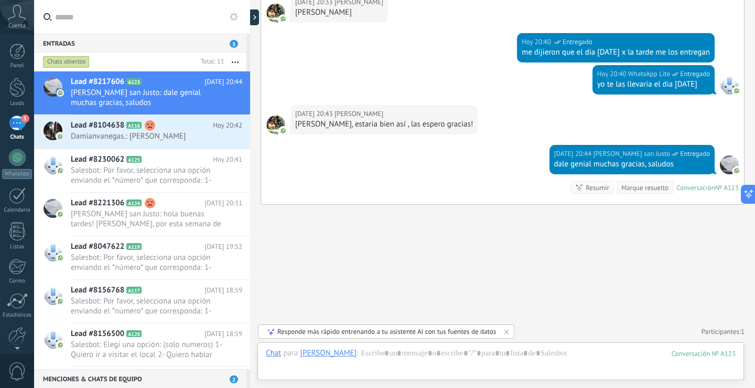
click at [621, 185] on div "Marque resuelto" at bounding box center [644, 188] width 47 height 10
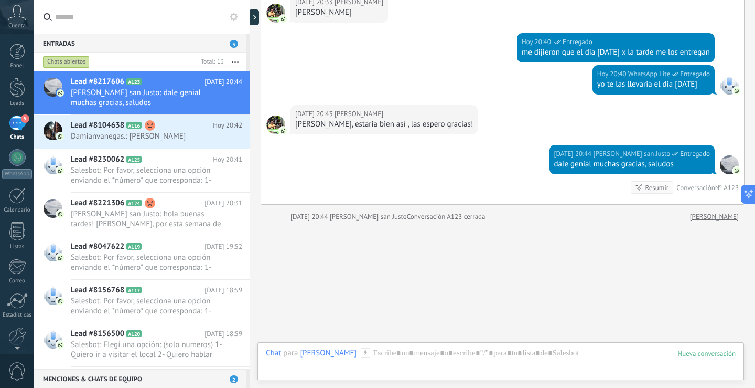
scroll to position [1043, 0]
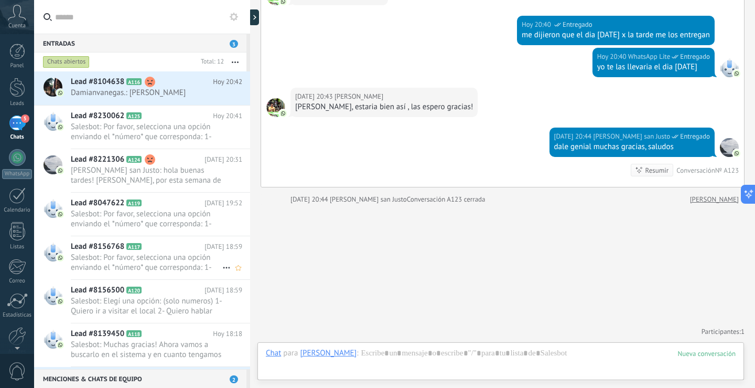
click at [130, 252] on span "Salesbot: Por favor, selecciona una opción enviando el *número* que corresponda…" at bounding box center [147, 262] width 152 height 20
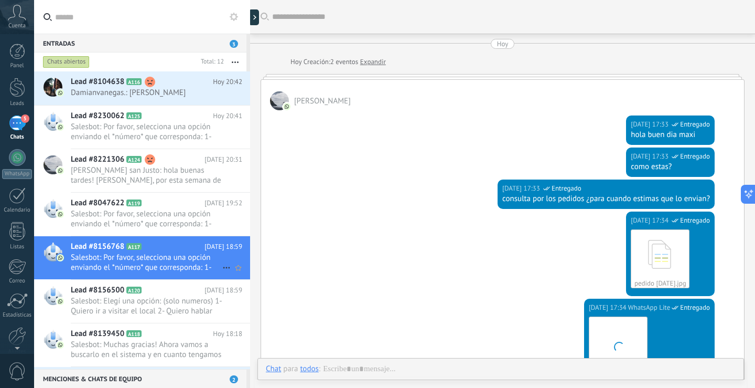
scroll to position [587, 0]
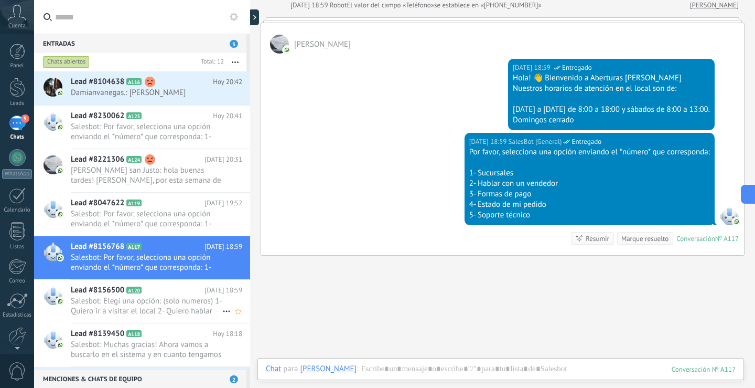
click at [125, 304] on span "Salesbot: Elegí una opción: (solo numeros) 1- Quiero ir a visitar el local 2- Q…" at bounding box center [147, 306] width 152 height 20
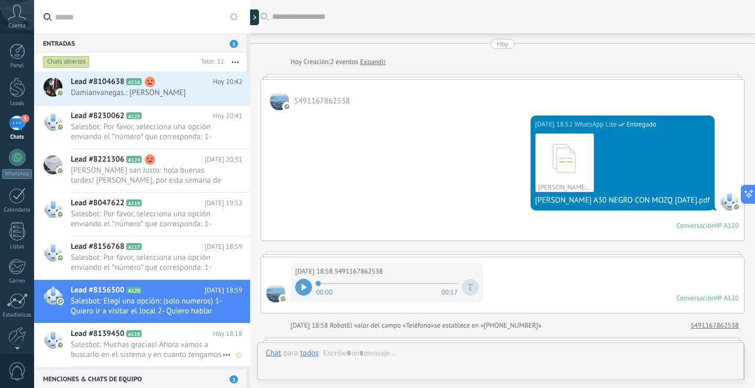
scroll to position [774, 0]
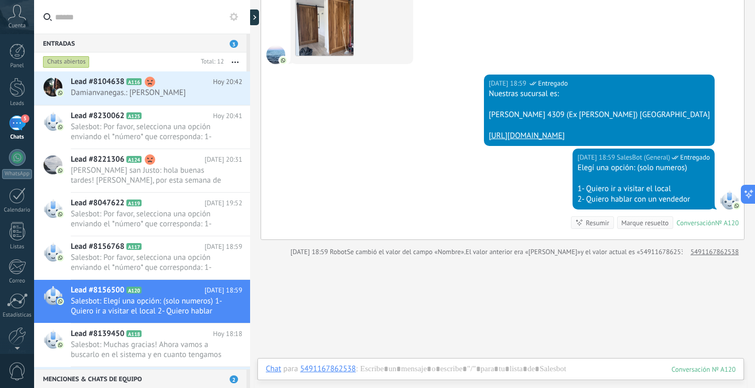
click at [379, 364] on div at bounding box center [501, 378] width 470 height 31
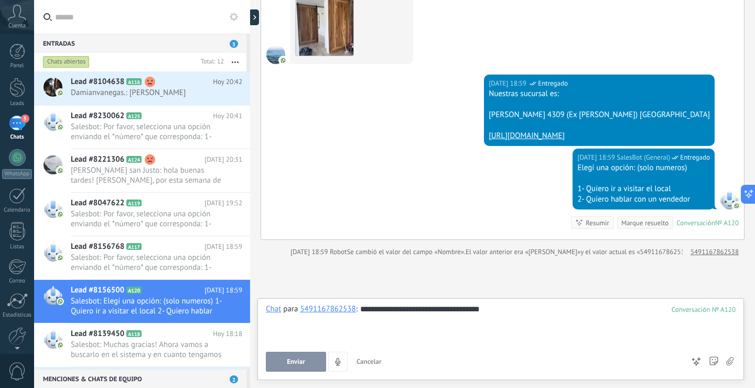
click at [315, 365] on button "Enviar" at bounding box center [296, 361] width 60 height 20
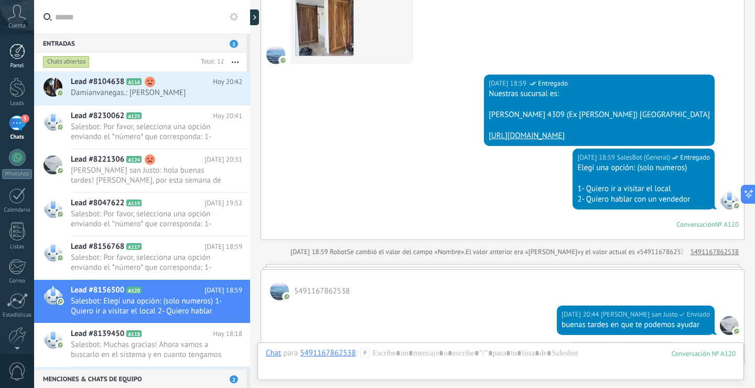
scroll to position [819, 0]
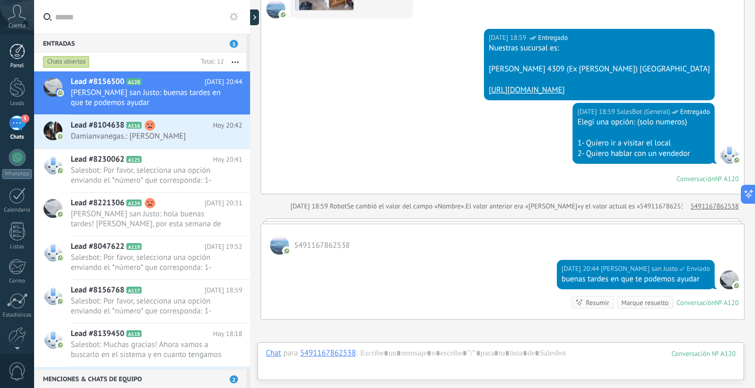
click at [13, 55] on div at bounding box center [17, 52] width 16 height 16
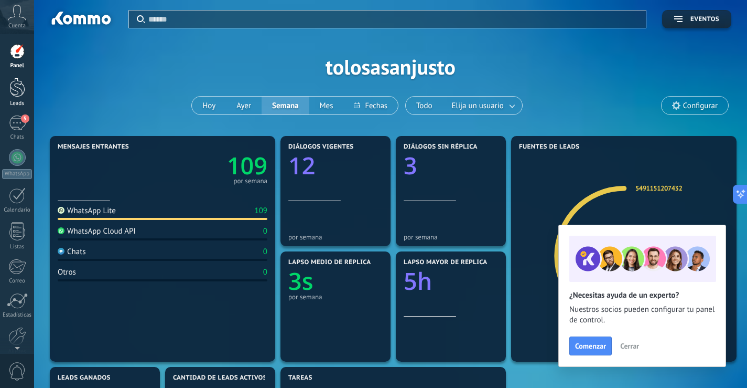
click at [18, 91] on div at bounding box center [17, 87] width 16 height 19
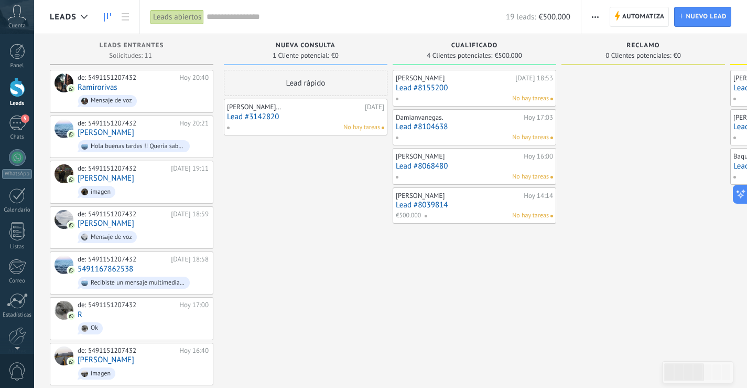
click at [396, 100] on span at bounding box center [401, 98] width 12 height 9
click at [348, 229] on div "Lead rápido Lorena… 05/08/2025 Lead #3142820 No hay tareas" at bounding box center [306, 318] width 164 height 497
click at [311, 121] on div "Lorena… 05/08/2025 Lead #3142820 No hay tareas" at bounding box center [305, 117] width 157 height 30
click at [242, 119] on link "Lead #3142820" at bounding box center [305, 116] width 157 height 9
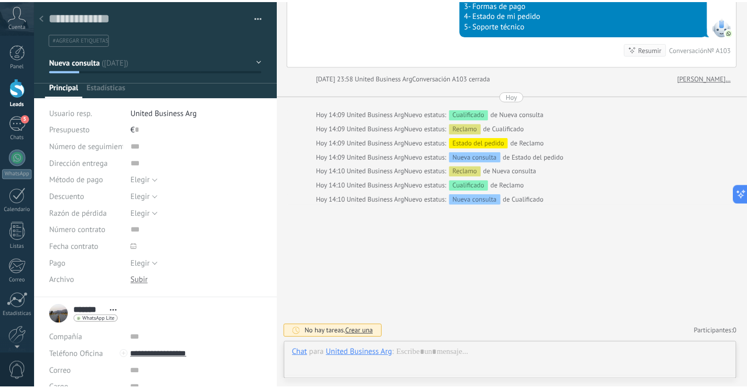
scroll to position [16, 0]
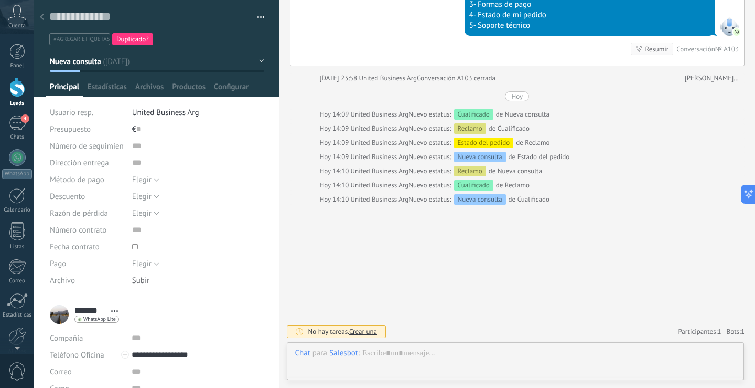
click at [236, 57] on button "Nueva consulta" at bounding box center [157, 61] width 214 height 19
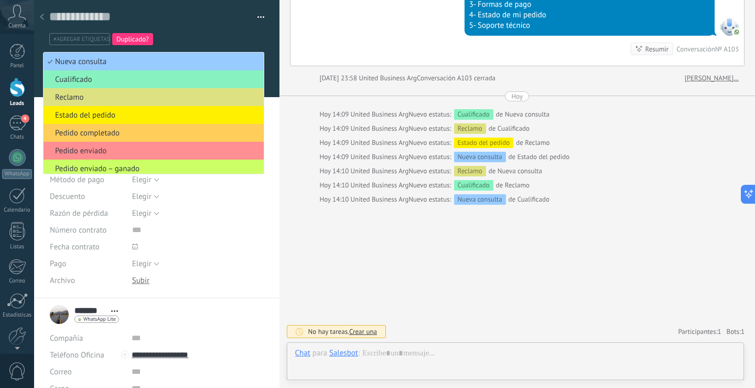
click at [310, 39] on div "05/08/2025 23:57 SalesBot (General) Entregado Por favor, selecciona una opción …" at bounding box center [518, 4] width 454 height 122
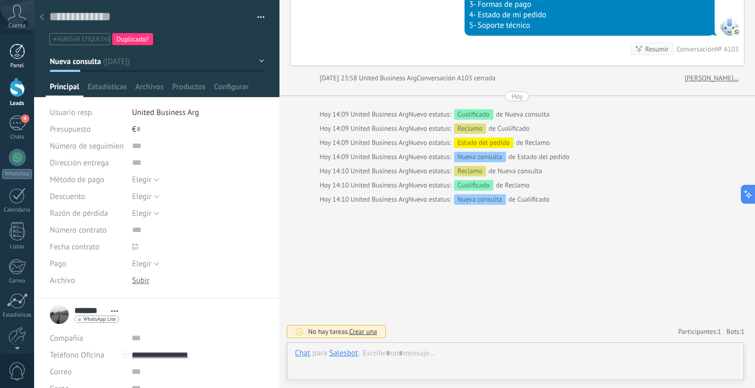
click at [15, 52] on div at bounding box center [17, 52] width 16 height 16
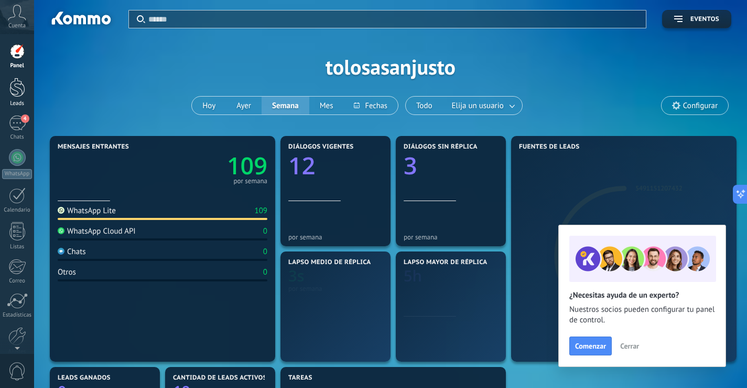
click at [16, 99] on link "Leads" at bounding box center [17, 92] width 34 height 29
click at [17, 83] on div at bounding box center [17, 87] width 16 height 19
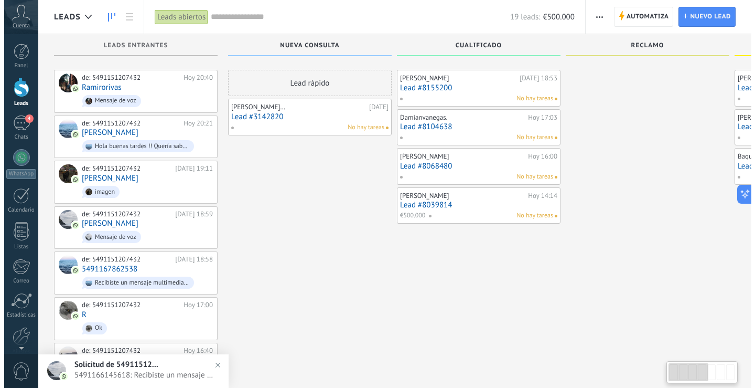
scroll to position [199, 0]
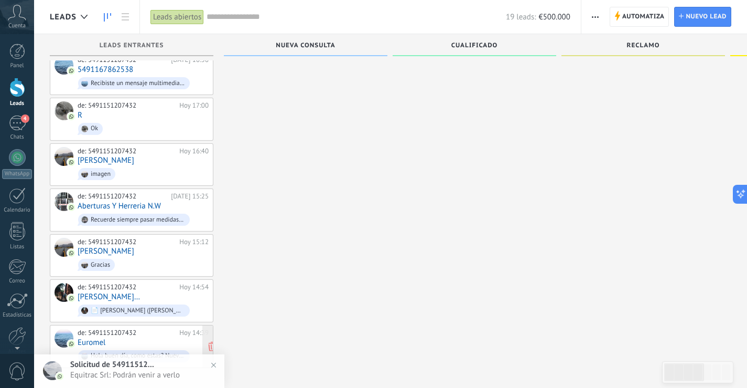
click at [162, 329] on div "de: 5491151207432" at bounding box center [127, 332] width 98 height 8
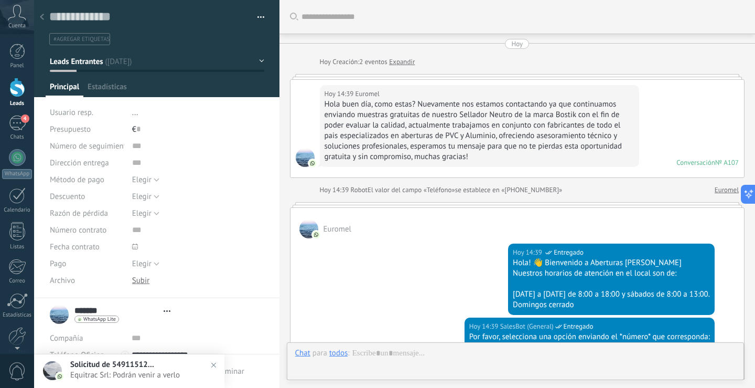
type textarea "**********"
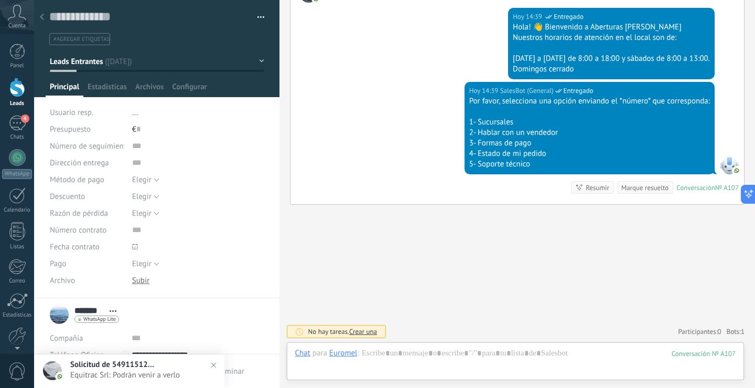
click at [158, 371] on span "Equitrac Srl: Podrán venir a verlo" at bounding box center [139, 375] width 139 height 10
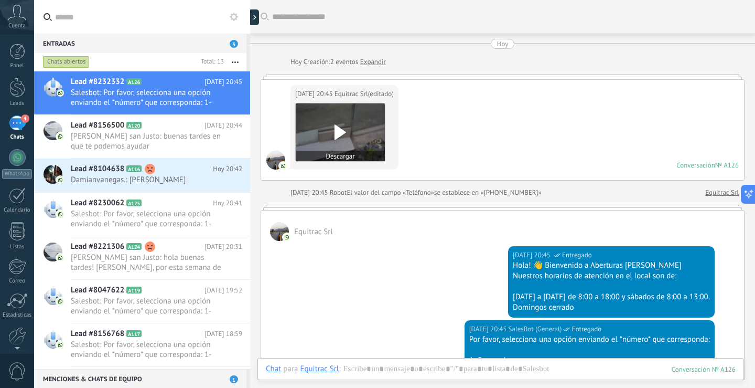
click at [341, 132] on use at bounding box center [341, 132] width 12 height 16
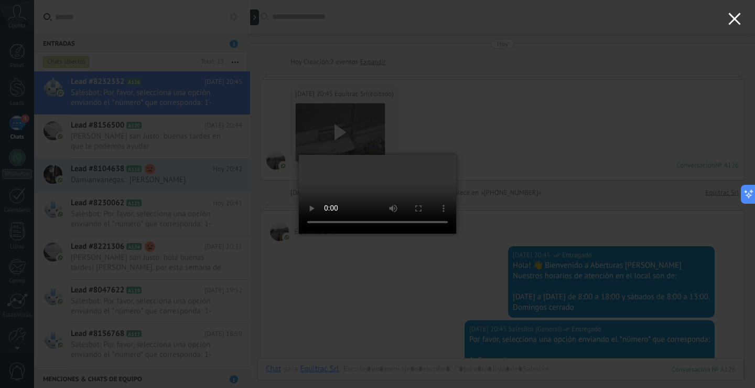
click at [731, 23] on use "button" at bounding box center [734, 19] width 12 height 12
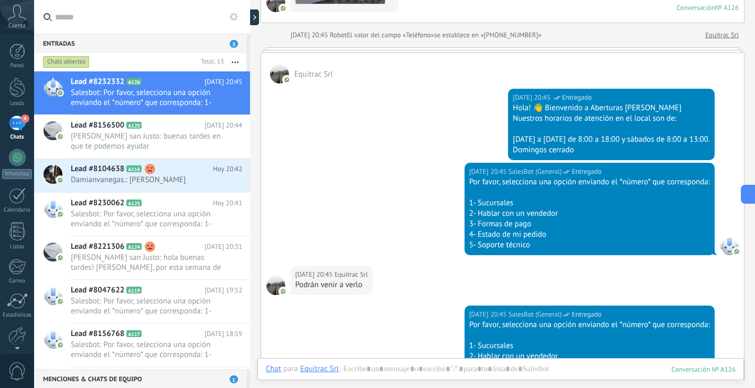
scroll to position [398, 0]
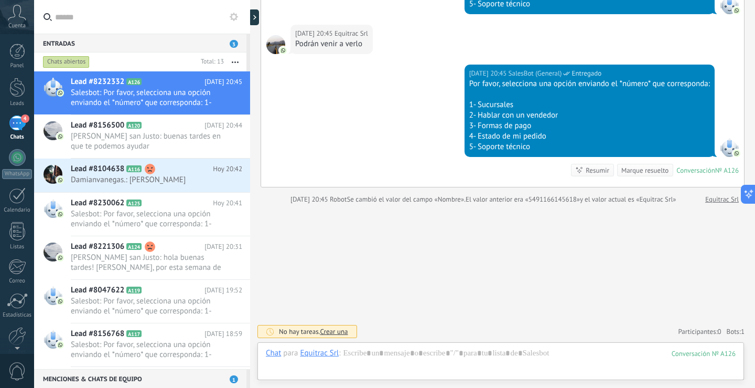
click at [635, 170] on div "Marque resuelto" at bounding box center [644, 170] width 47 height 10
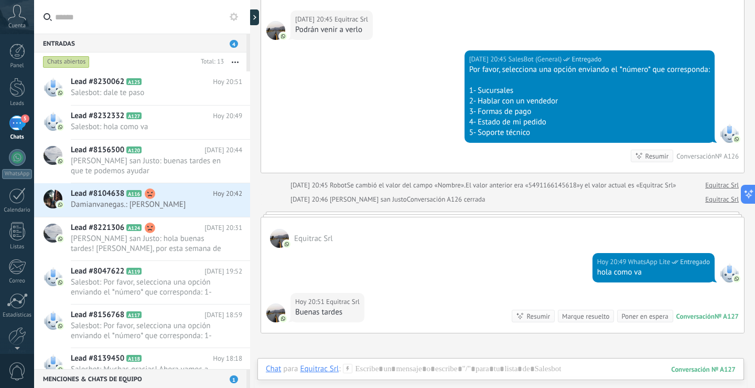
scroll to position [435, 0]
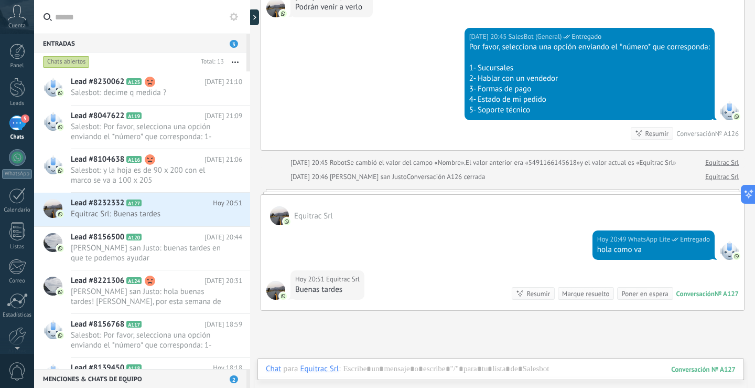
click at [330, 174] on span "[PERSON_NAME] san Justo" at bounding box center [368, 176] width 77 height 9
click at [306, 321] on div "Buscar Carga más Hoy Hoy Creación: 2 eventos Expandir Hoy 20:45 Equitrac Srl (e…" at bounding box center [502, 29] width 505 height 928
click at [357, 371] on div at bounding box center [501, 378] width 470 height 31
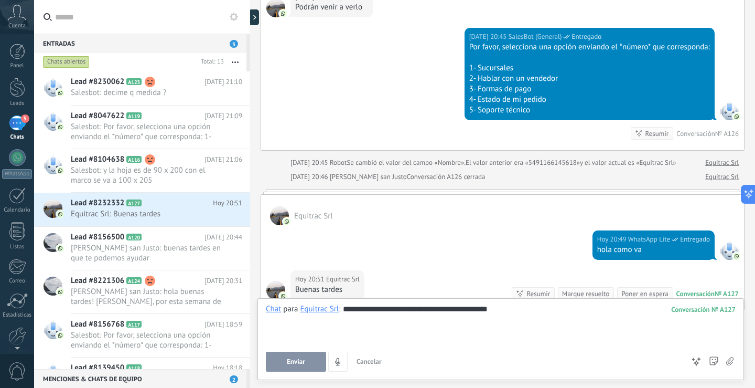
click at [314, 363] on button "Enviar" at bounding box center [296, 361] width 60 height 20
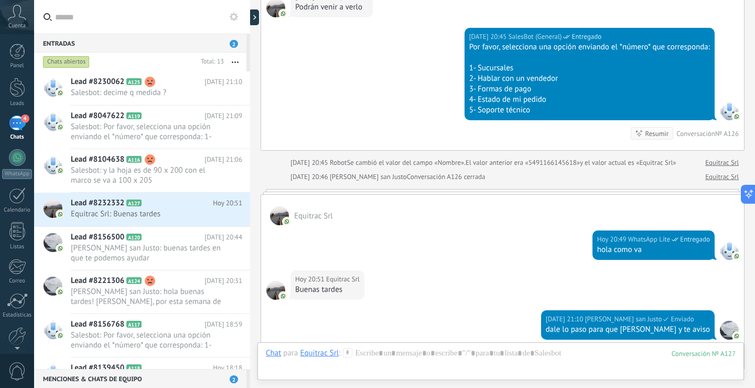
scroll to position [600, 0]
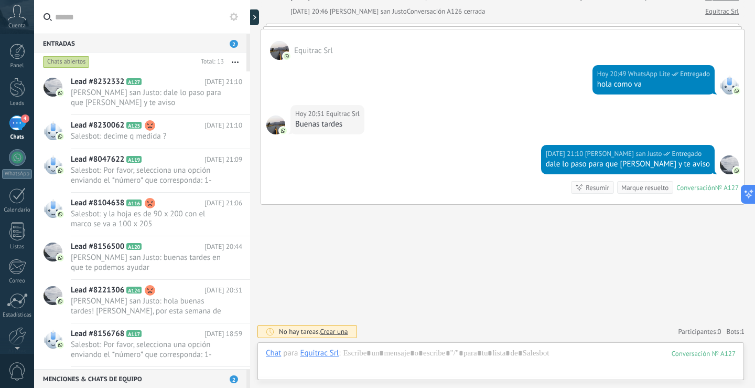
click at [628, 189] on div "Marque resuelto" at bounding box center [644, 188] width 47 height 10
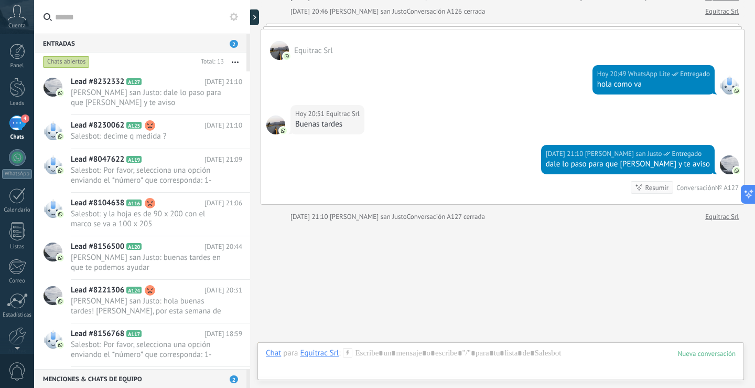
scroll to position [617, 0]
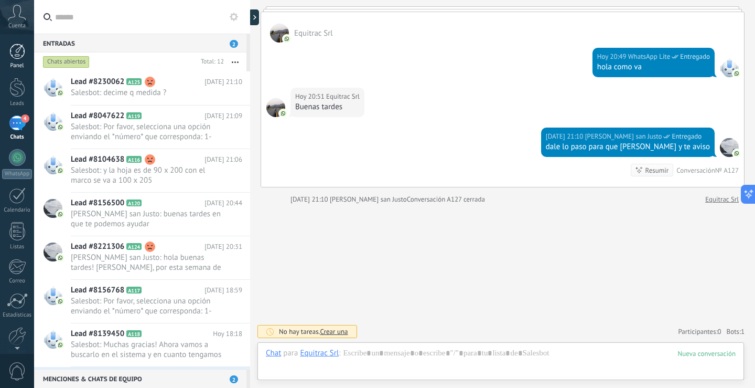
click at [19, 49] on div at bounding box center [17, 52] width 16 height 16
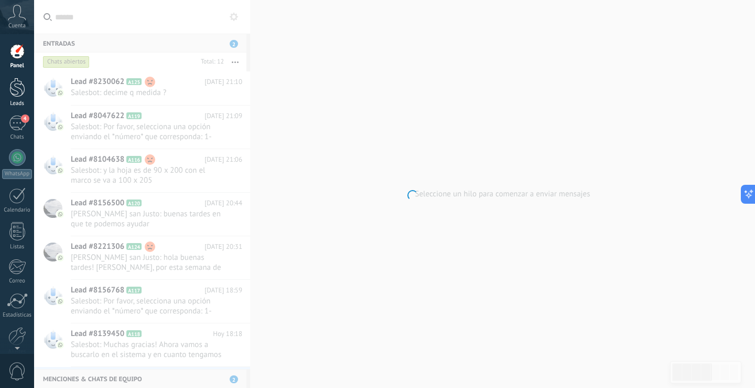
click at [18, 87] on div at bounding box center [17, 87] width 16 height 19
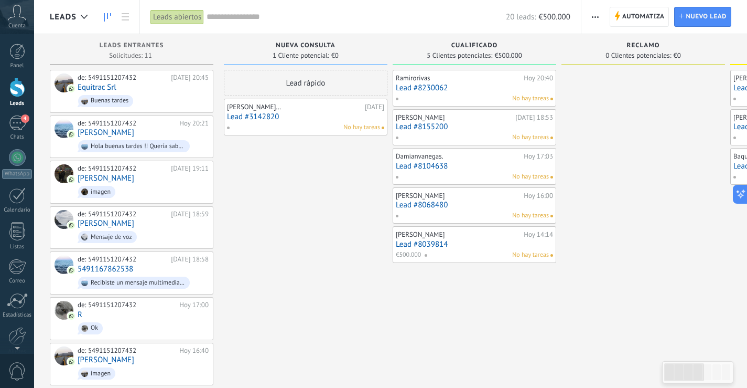
click at [243, 113] on link "Lead #3142820" at bounding box center [305, 116] width 157 height 9
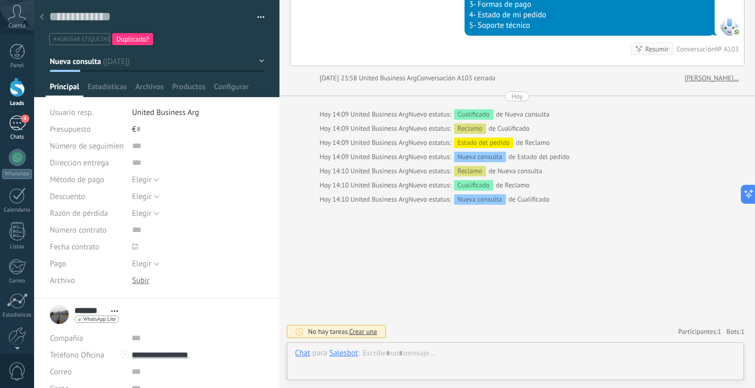
click at [11, 123] on div "4" at bounding box center [17, 122] width 17 height 15
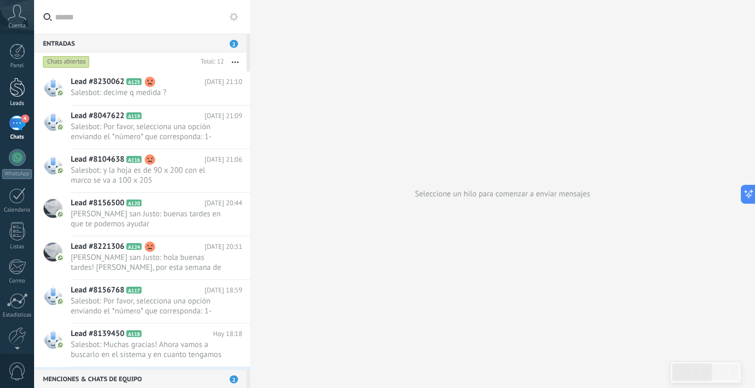
click at [15, 88] on div at bounding box center [17, 87] width 16 height 19
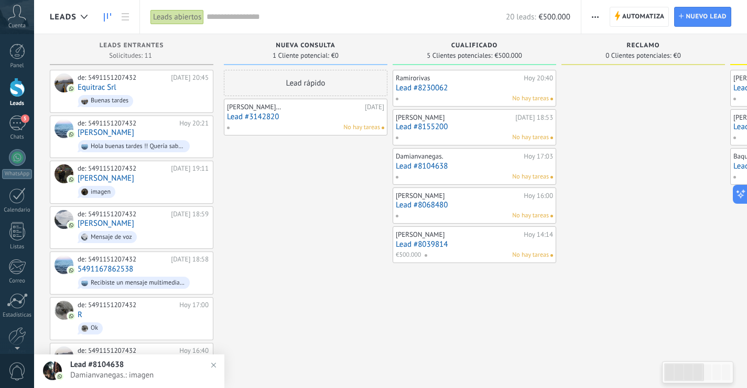
click at [437, 89] on link "Lead #8230062" at bounding box center [474, 87] width 157 height 9
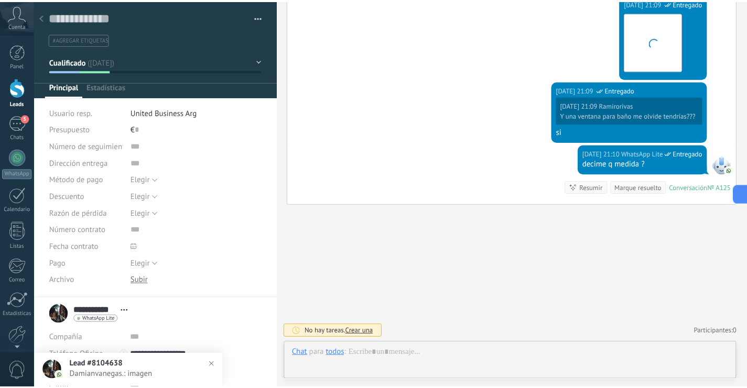
scroll to position [16, 0]
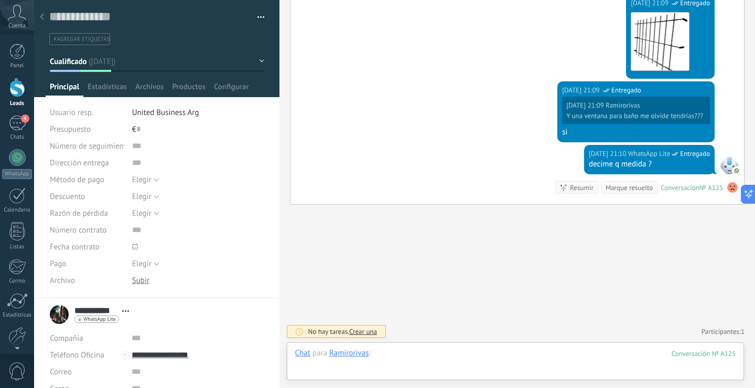
click at [423, 353] on div at bounding box center [515, 363] width 441 height 31
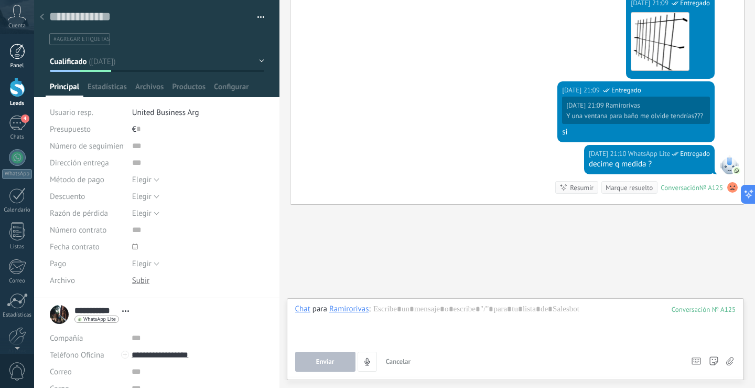
click at [15, 65] on div "Panel" at bounding box center [17, 65] width 30 height 7
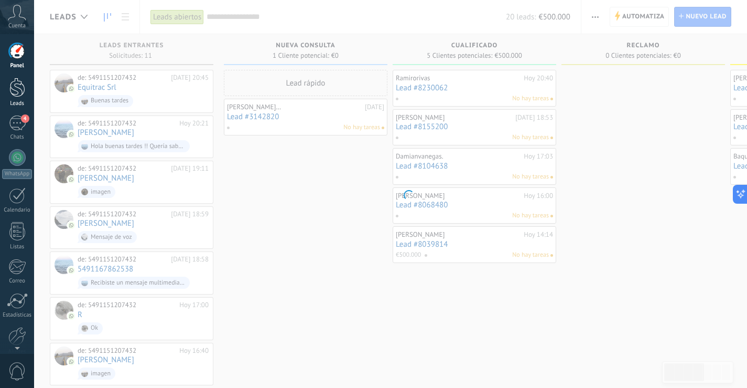
click at [15, 89] on div at bounding box center [17, 87] width 16 height 19
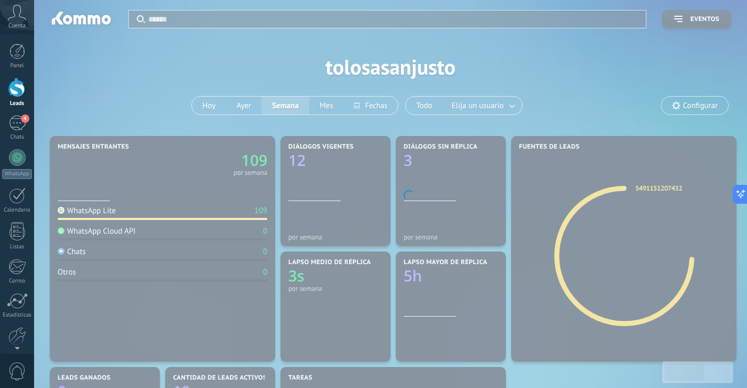
click at [23, 52] on div at bounding box center [17, 52] width 16 height 16
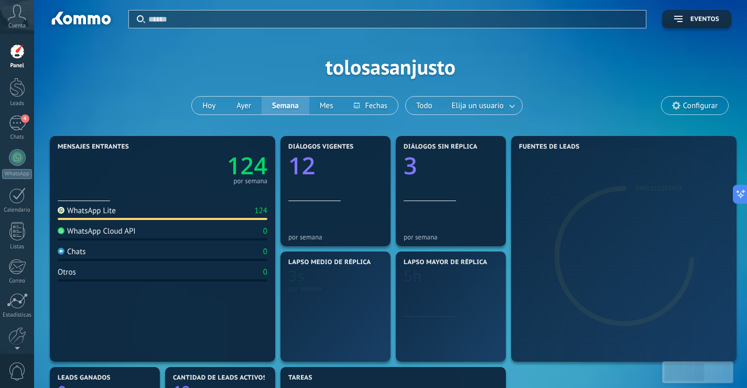
click at [16, 53] on div at bounding box center [17, 52] width 16 height 16
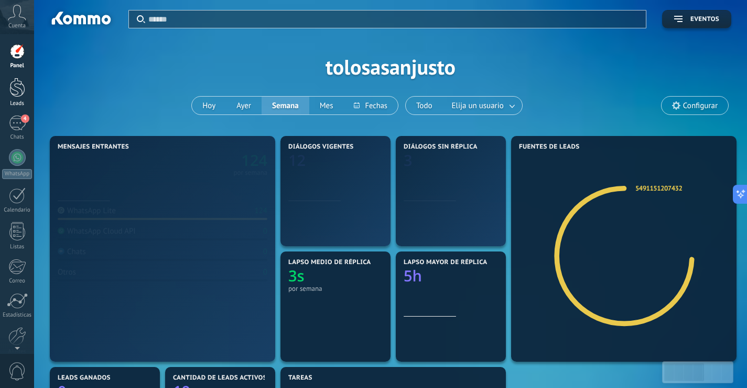
click at [23, 90] on div at bounding box center [17, 87] width 16 height 19
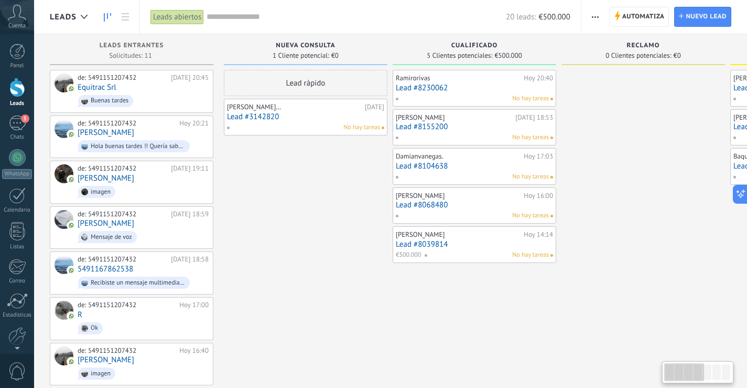
click at [692, 379] on div at bounding box center [684, 372] width 40 height 18
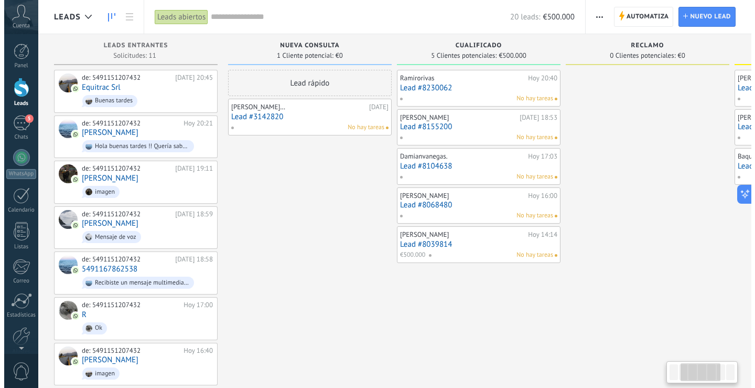
scroll to position [0, 352]
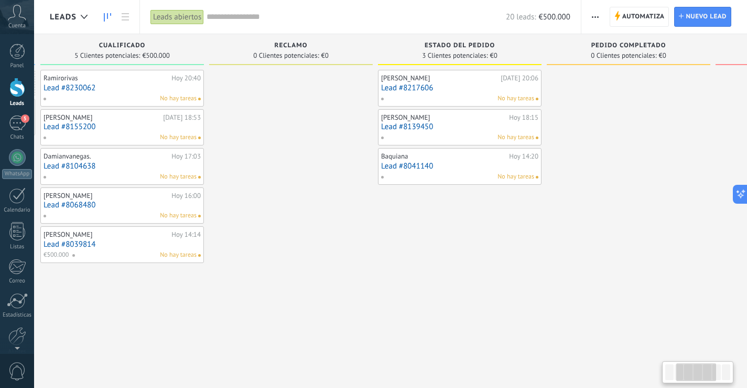
drag, startPoint x: 703, startPoint y: 374, endPoint x: 722, endPoint y: 371, distance: 19.2
click at [716, 371] on div at bounding box center [697, 372] width 40 height 18
click at [722, 371] on div at bounding box center [703, 372] width 40 height 18
click at [413, 127] on link "Lead #8139450" at bounding box center [459, 126] width 157 height 9
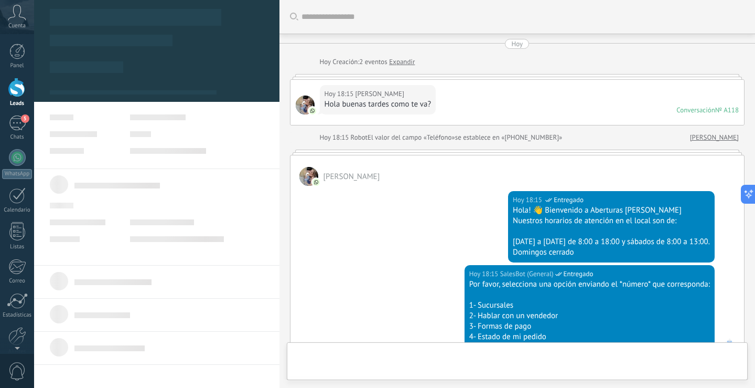
type textarea "**********"
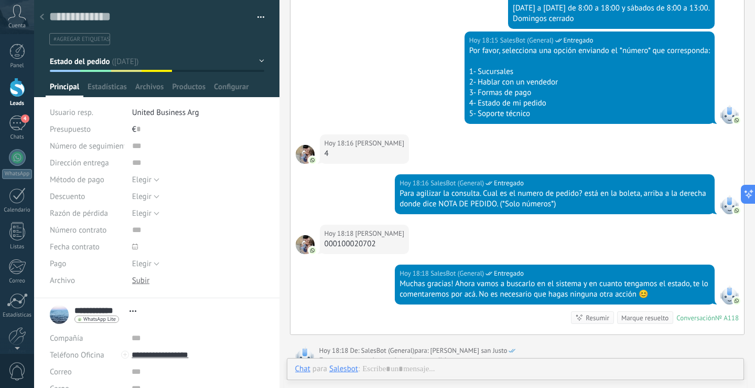
scroll to position [210, 0]
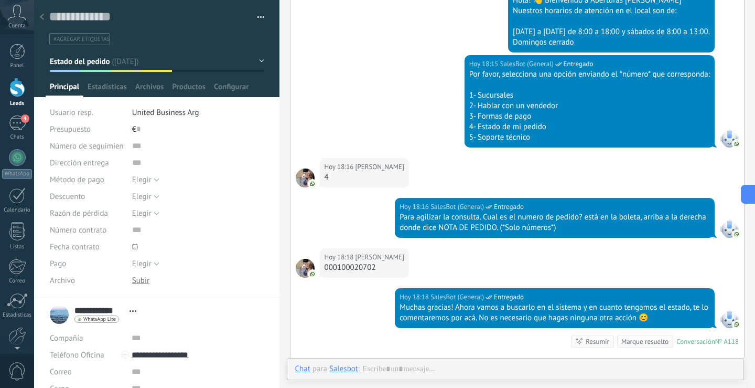
click at [384, 360] on div "Chat Correo Nota Tarea Chat para Salesbot : Enviar Cancelar Rastrear clics en l…" at bounding box center [516, 377] width 458 height 38
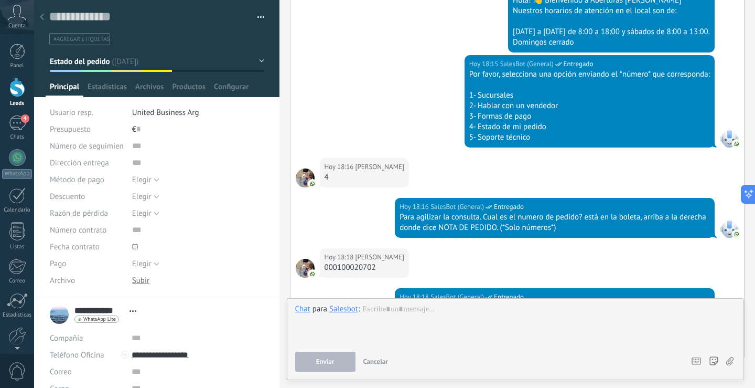
click at [384, 363] on span "Cancelar" at bounding box center [375, 361] width 25 height 9
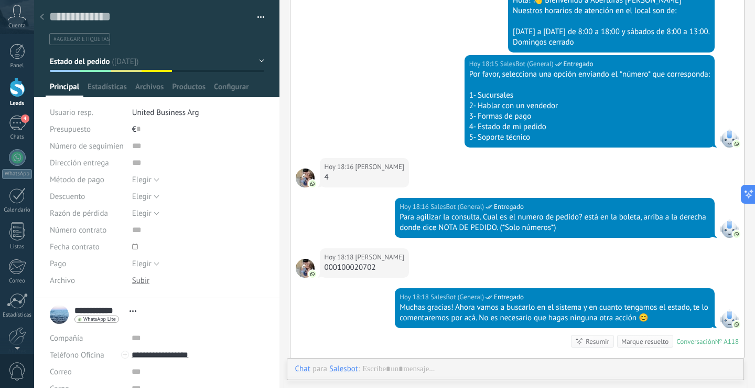
click at [464, 336] on div "Hoy 18:18 SalesBot (General) Entregado Muchas gracias! Ahora vamos a buscarlo e…" at bounding box center [518, 323] width 454 height 70
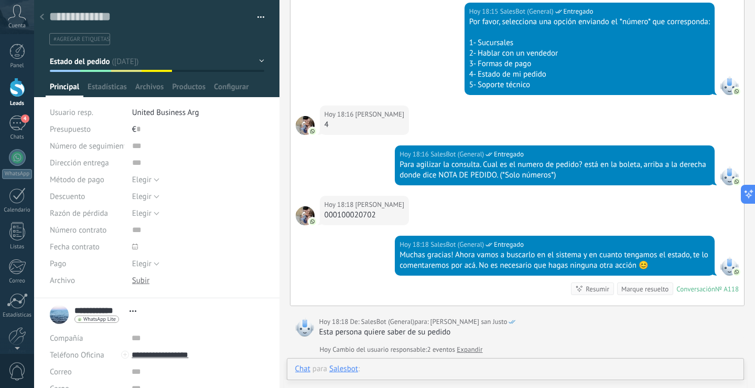
click at [402, 364] on div at bounding box center [515, 378] width 441 height 31
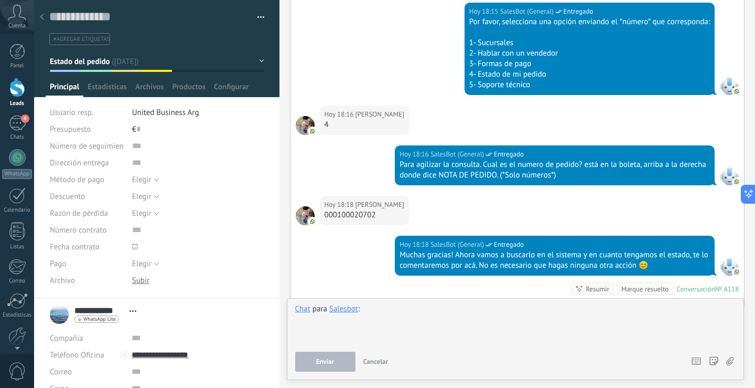
click at [403, 319] on div at bounding box center [515, 324] width 441 height 40
click at [347, 352] on button "Enviar" at bounding box center [325, 361] width 60 height 20
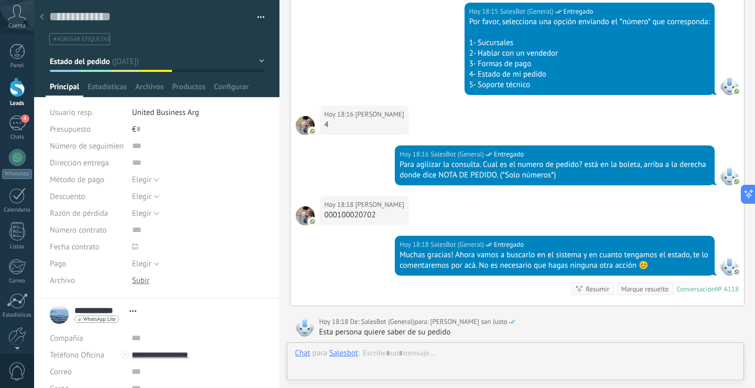
scroll to position [420, 0]
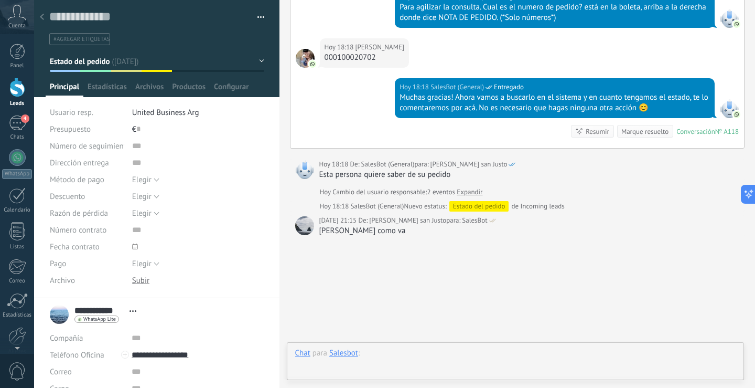
click at [389, 360] on div at bounding box center [515, 363] width 441 height 31
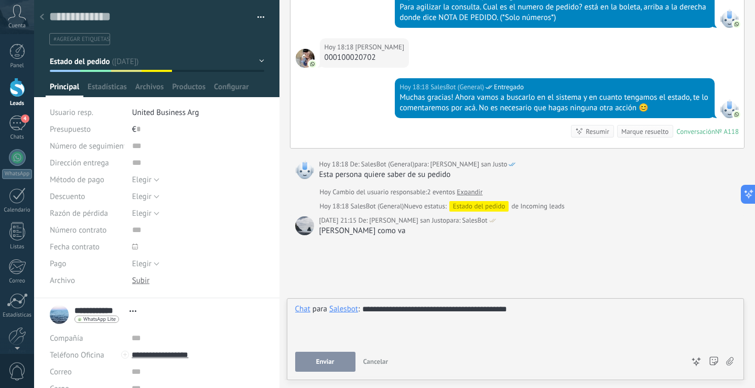
click at [319, 368] on button "Enviar" at bounding box center [325, 361] width 60 height 20
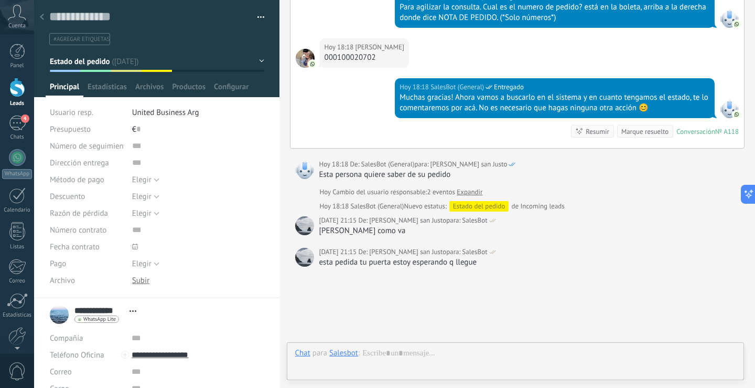
scroll to position [451, 0]
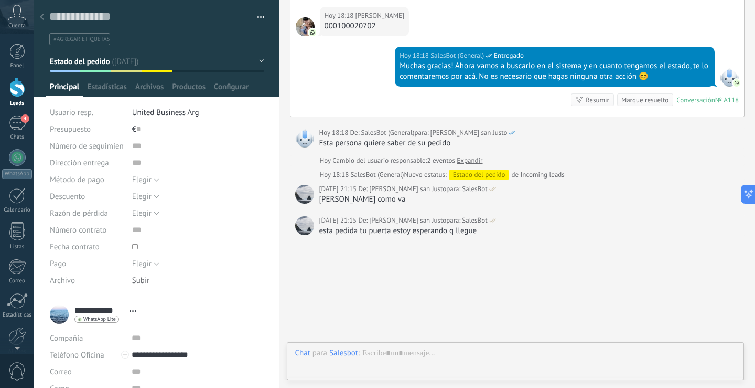
click at [623, 96] on div "Marque resuelto" at bounding box center [644, 100] width 47 height 10
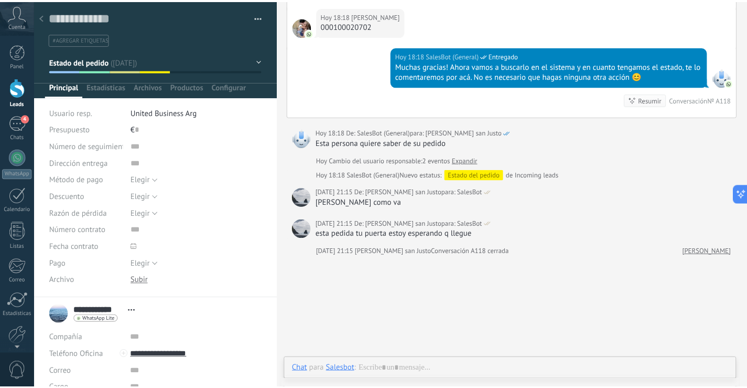
scroll to position [468, 0]
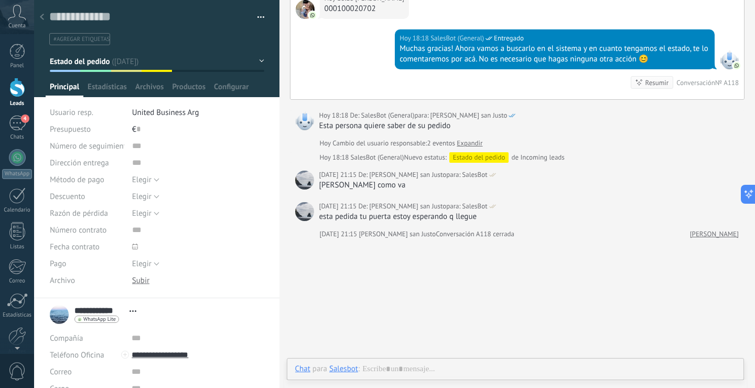
click at [20, 85] on div at bounding box center [17, 87] width 16 height 19
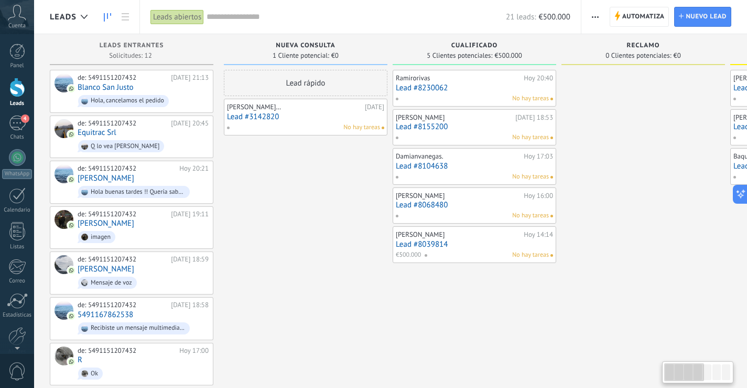
click at [718, 368] on div at bounding box center [717, 372] width 8 height 16
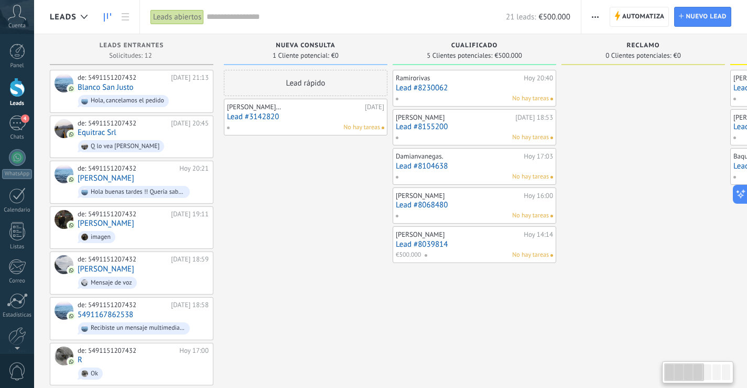
click at [718, 368] on div at bounding box center [717, 372] width 8 height 16
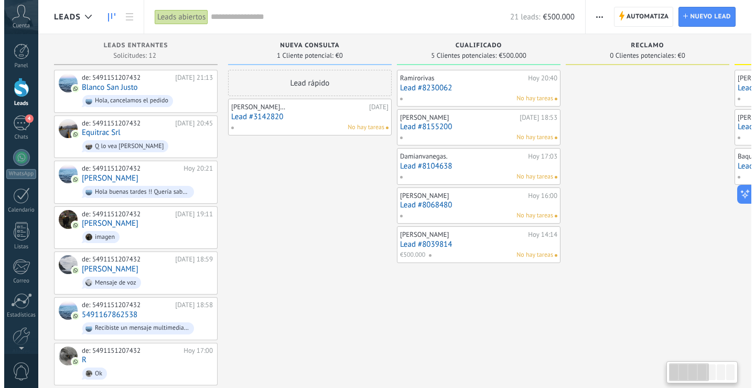
scroll to position [0, 500]
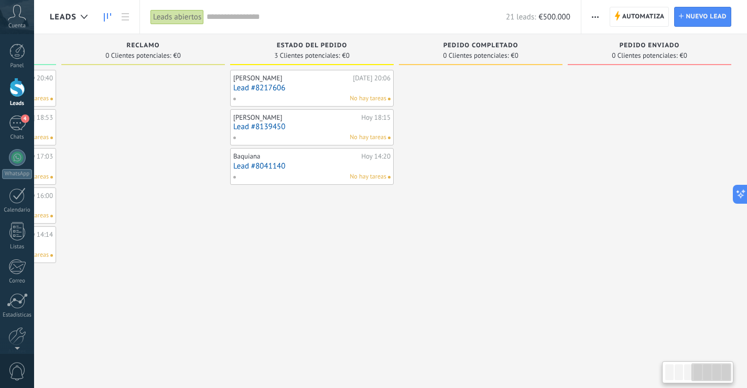
drag, startPoint x: 676, startPoint y: 369, endPoint x: 742, endPoint y: 373, distance: 65.7
click at [742, 373] on body ".abccls-1,.abccls-2{fill-rule:evenodd}.abccls-2{fill:#fff} .abfcls-1{fill:none}…" at bounding box center [373, 194] width 747 height 388
click at [374, 160] on div "Hoy 14:20" at bounding box center [375, 156] width 29 height 8
click at [255, 164] on link "Lead #8041140" at bounding box center [311, 166] width 157 height 9
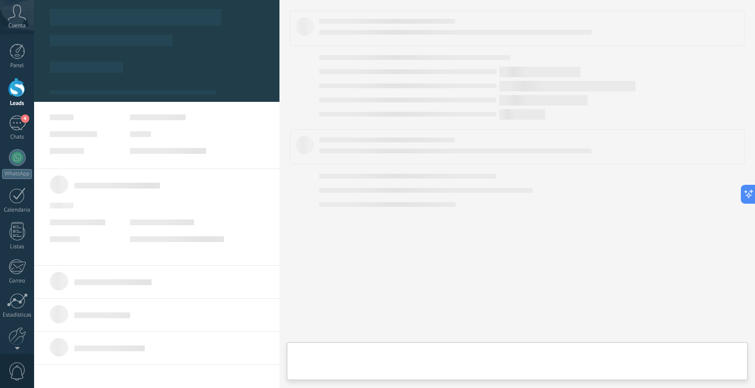
scroll to position [0, 492]
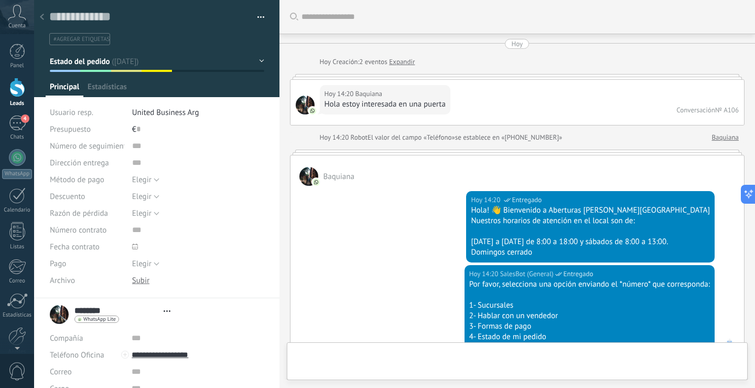
type textarea "**********"
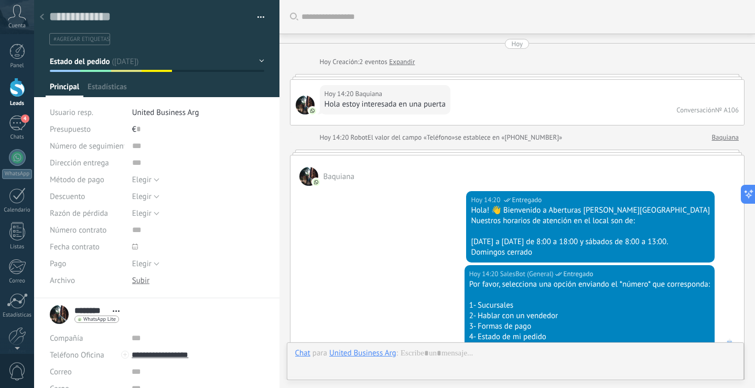
scroll to position [441, 0]
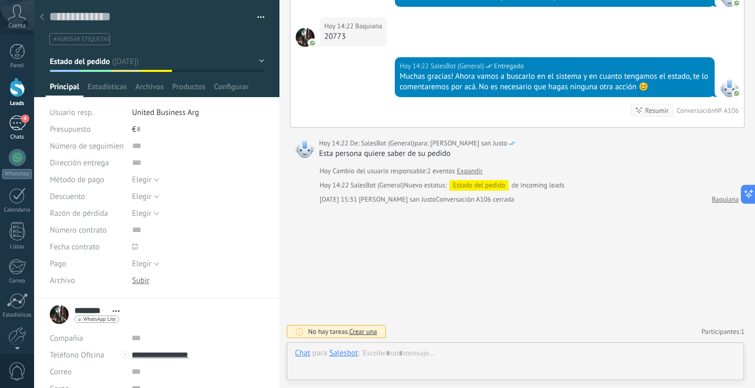
click at [17, 119] on div "4" at bounding box center [17, 122] width 17 height 15
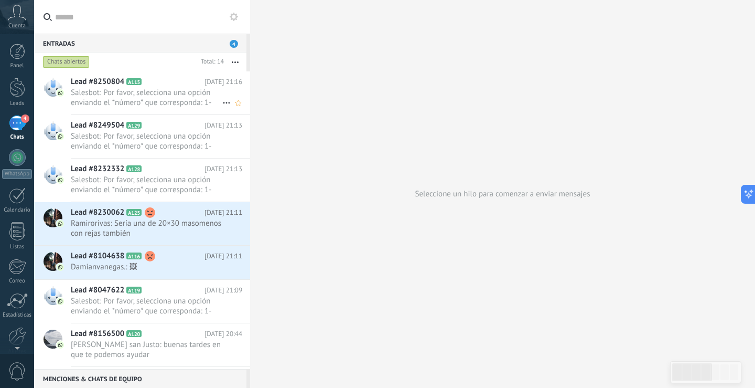
click at [155, 89] on span "Salesbot: Por favor, selecciona una opción enviando el *número* que corresponda…" at bounding box center [147, 98] width 152 height 20
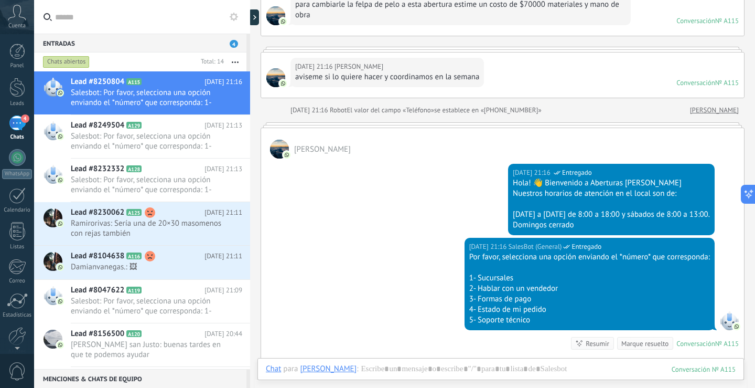
scroll to position [326, 0]
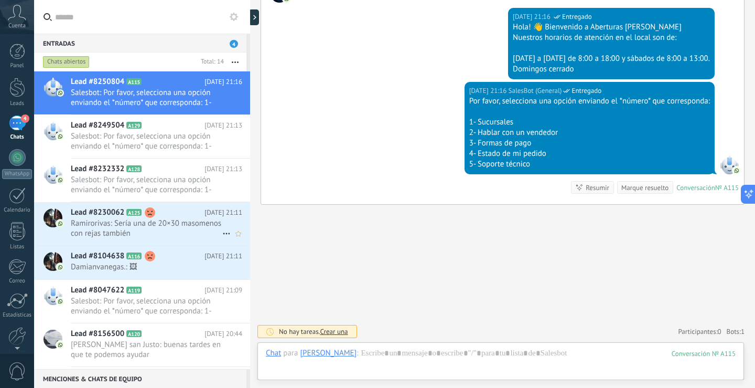
click at [122, 203] on div "Lead #8230062 A125 Hoy 21:11 Ramirorivas: Sería una de 20×30 masomenos con reja…" at bounding box center [160, 223] width 179 height 43
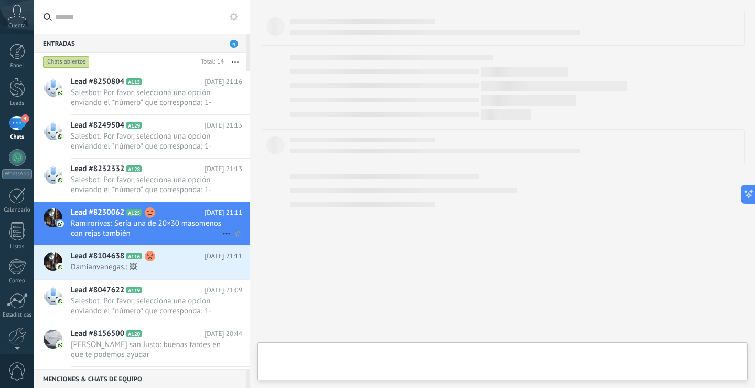
click at [121, 213] on span "Lead #8230062" at bounding box center [97, 212] width 53 height 10
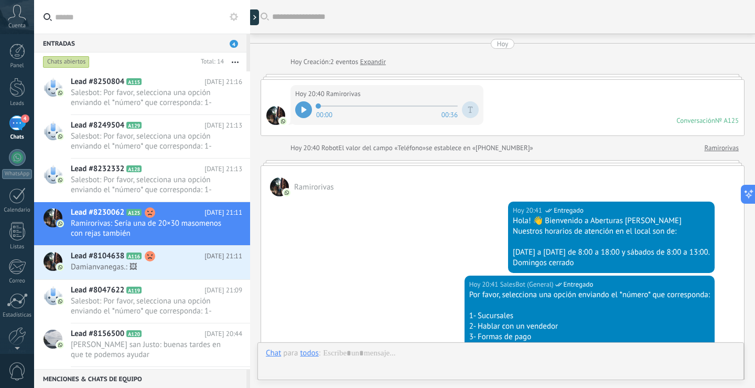
scroll to position [1233, 0]
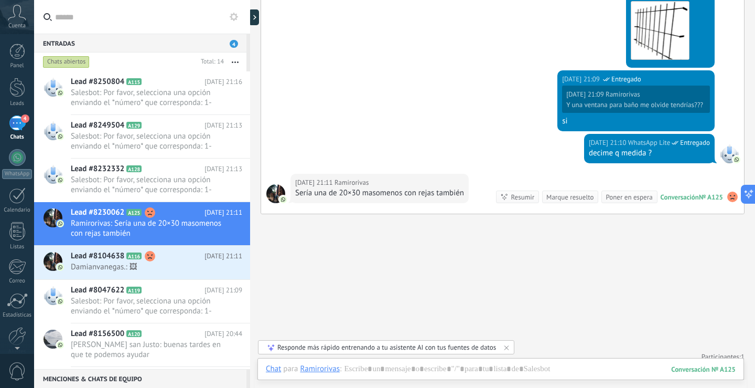
click at [393, 369] on div at bounding box center [501, 378] width 470 height 31
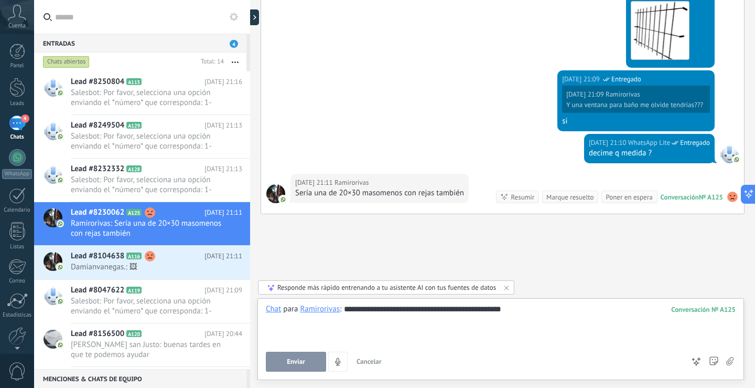
drag, startPoint x: 319, startPoint y: 339, endPoint x: 301, endPoint y: 365, distance: 32.3
click at [311, 352] on div "**********" at bounding box center [501, 338] width 470 height 68
click at [301, 366] on button "Enviar" at bounding box center [296, 361] width 60 height 20
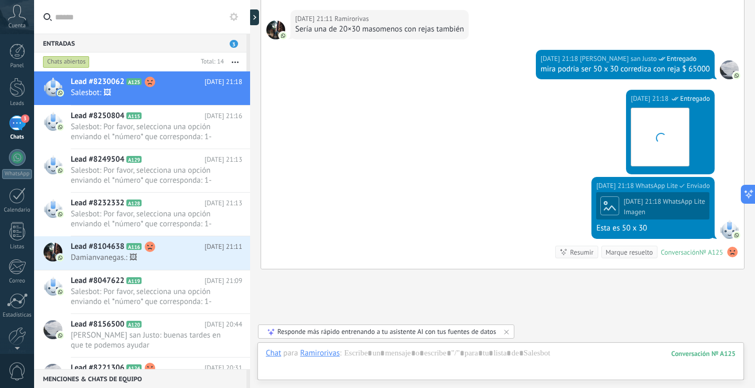
scroll to position [1462, 0]
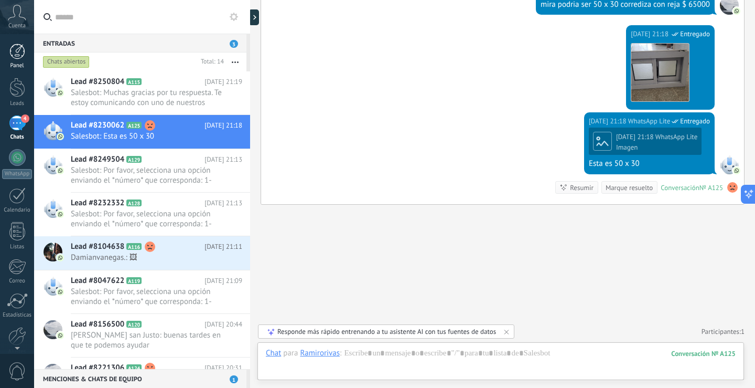
click at [21, 59] on div at bounding box center [17, 52] width 16 height 16
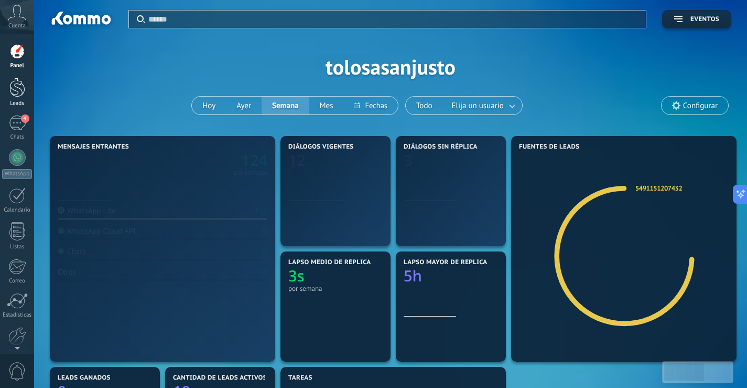
click at [16, 95] on div at bounding box center [17, 87] width 16 height 19
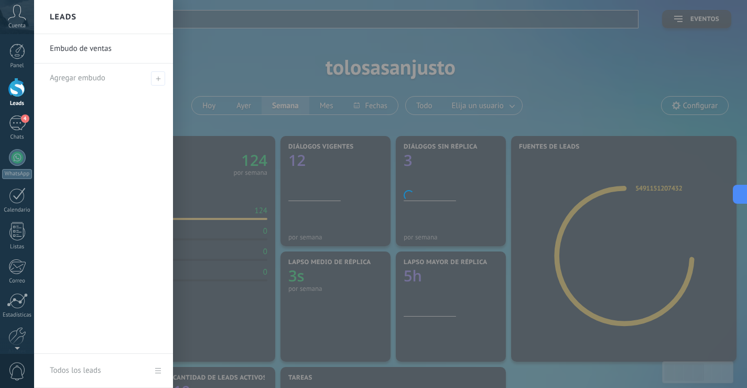
click at [18, 84] on div at bounding box center [17, 87] width 16 height 19
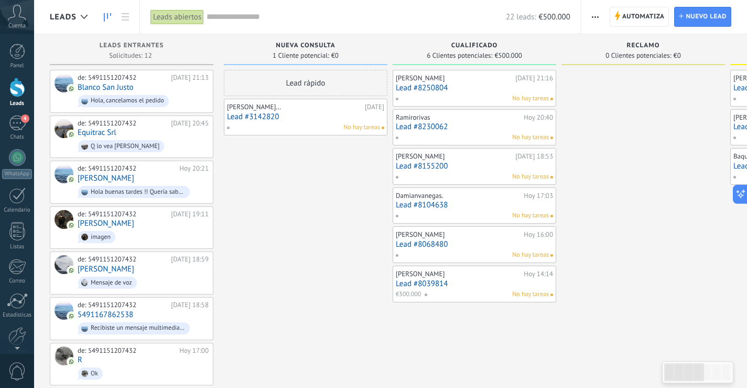
click at [286, 117] on link "Lead #3142820" at bounding box center [305, 116] width 157 height 9
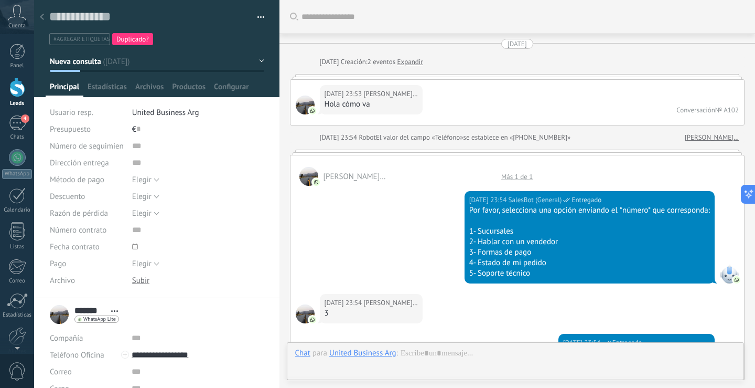
scroll to position [1369, 0]
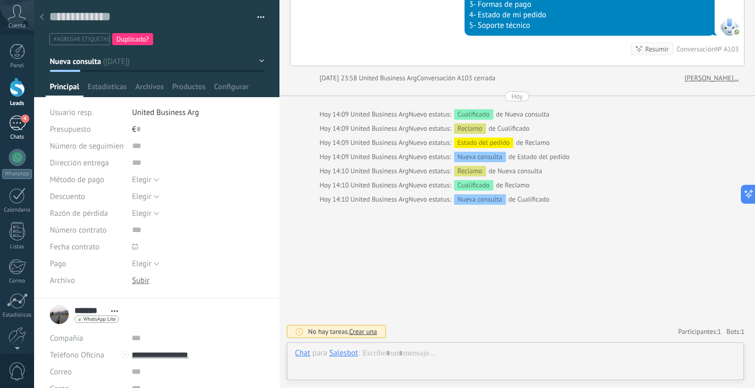
click at [17, 121] on div "4" at bounding box center [17, 122] width 17 height 15
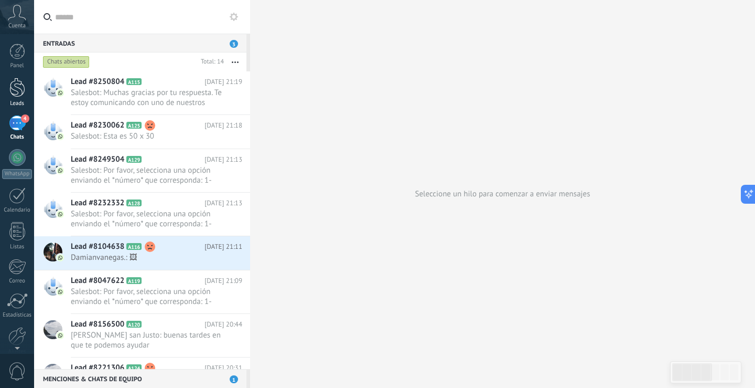
click at [33, 84] on link "Leads" at bounding box center [17, 92] width 34 height 29
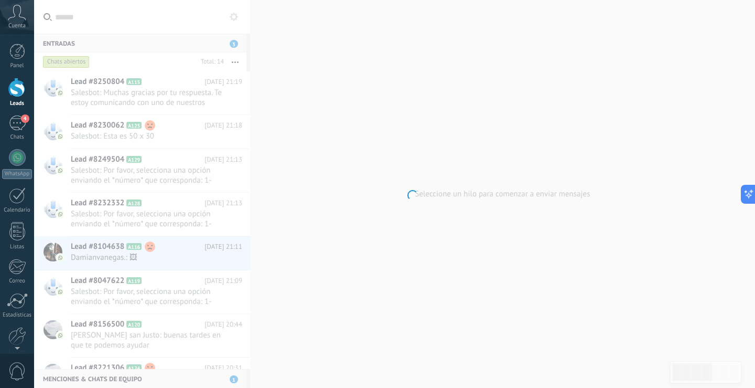
click at [24, 87] on div at bounding box center [17, 87] width 16 height 19
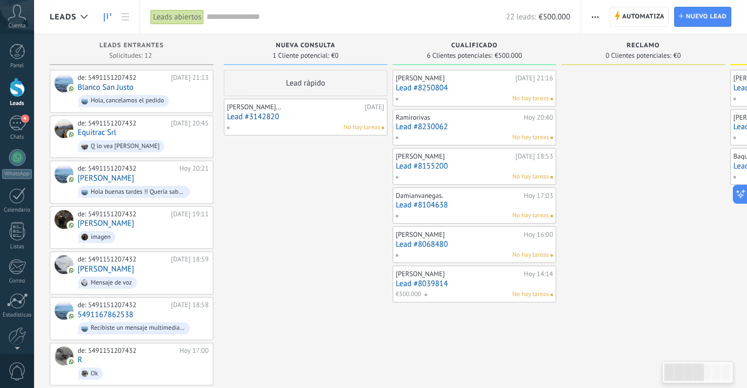
click at [233, 114] on link "Lead #3142820" at bounding box center [305, 116] width 157 height 9
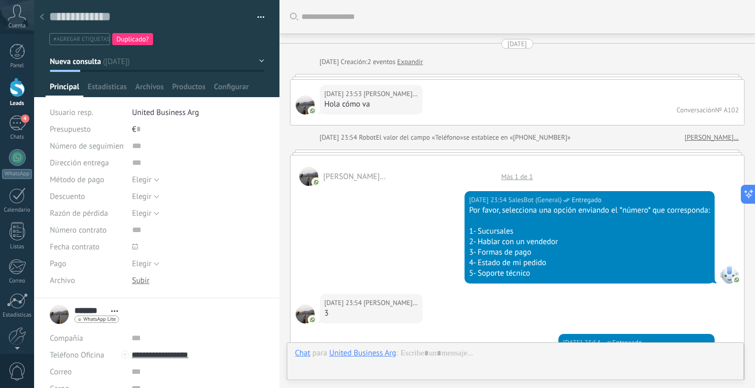
scroll to position [1369, 0]
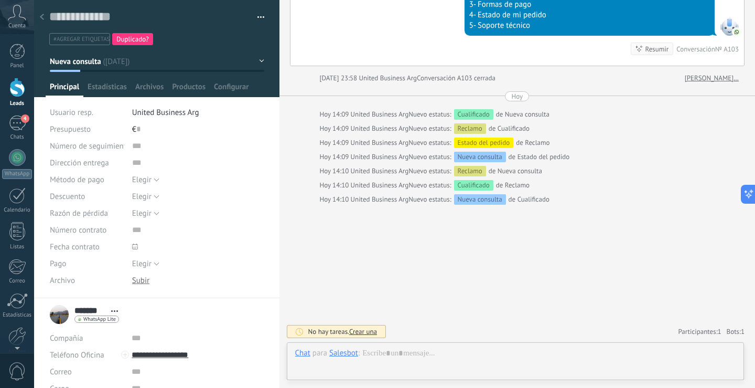
click at [9, 85] on div at bounding box center [17, 87] width 16 height 19
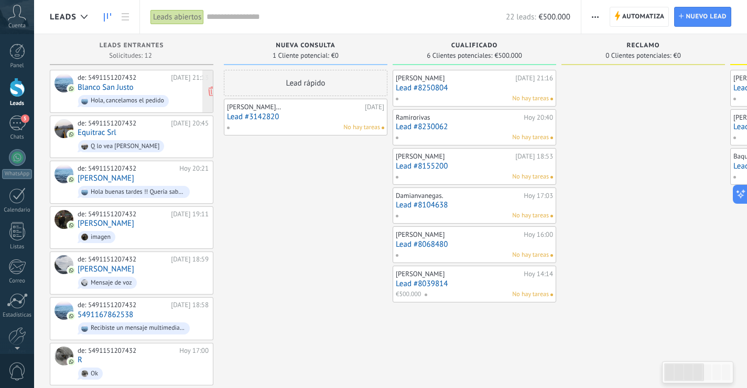
click at [102, 95] on div "Hola, cancelamos el pedido" at bounding box center [123, 101] width 91 height 12
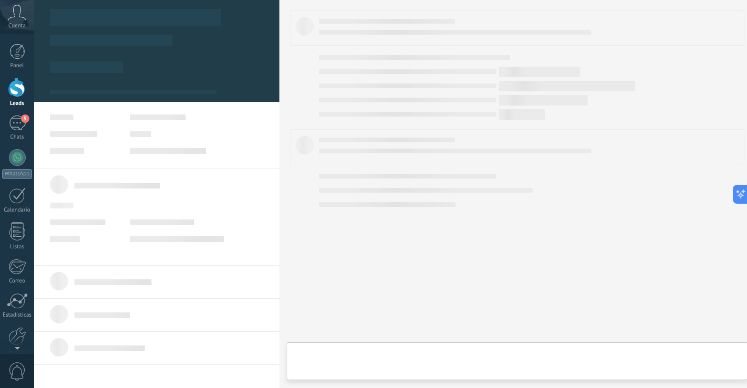
click at [96, 83] on body ".abccls-1,.abccls-2{fill-rule:evenodd}.abccls-2{fill:#fff} .abfcls-1{fill:none}…" at bounding box center [373, 194] width 747 height 388
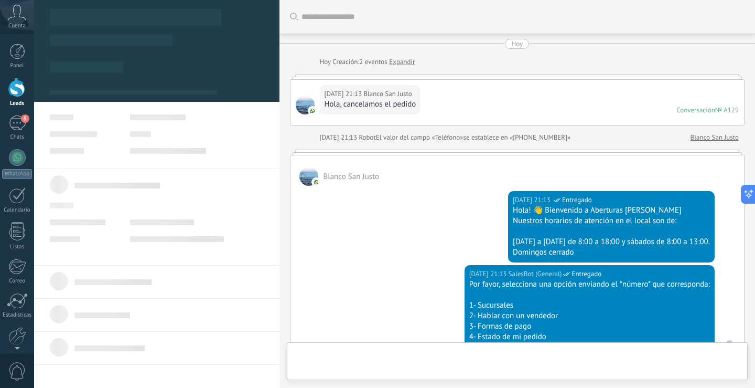
type textarea "**********"
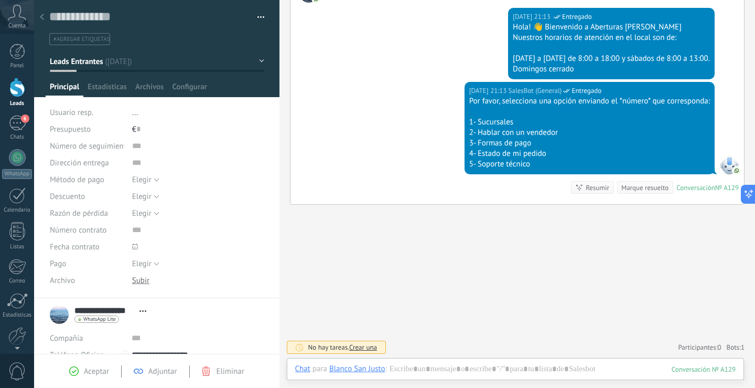
scroll to position [131, 0]
